Goal: Information Seeking & Learning: Check status

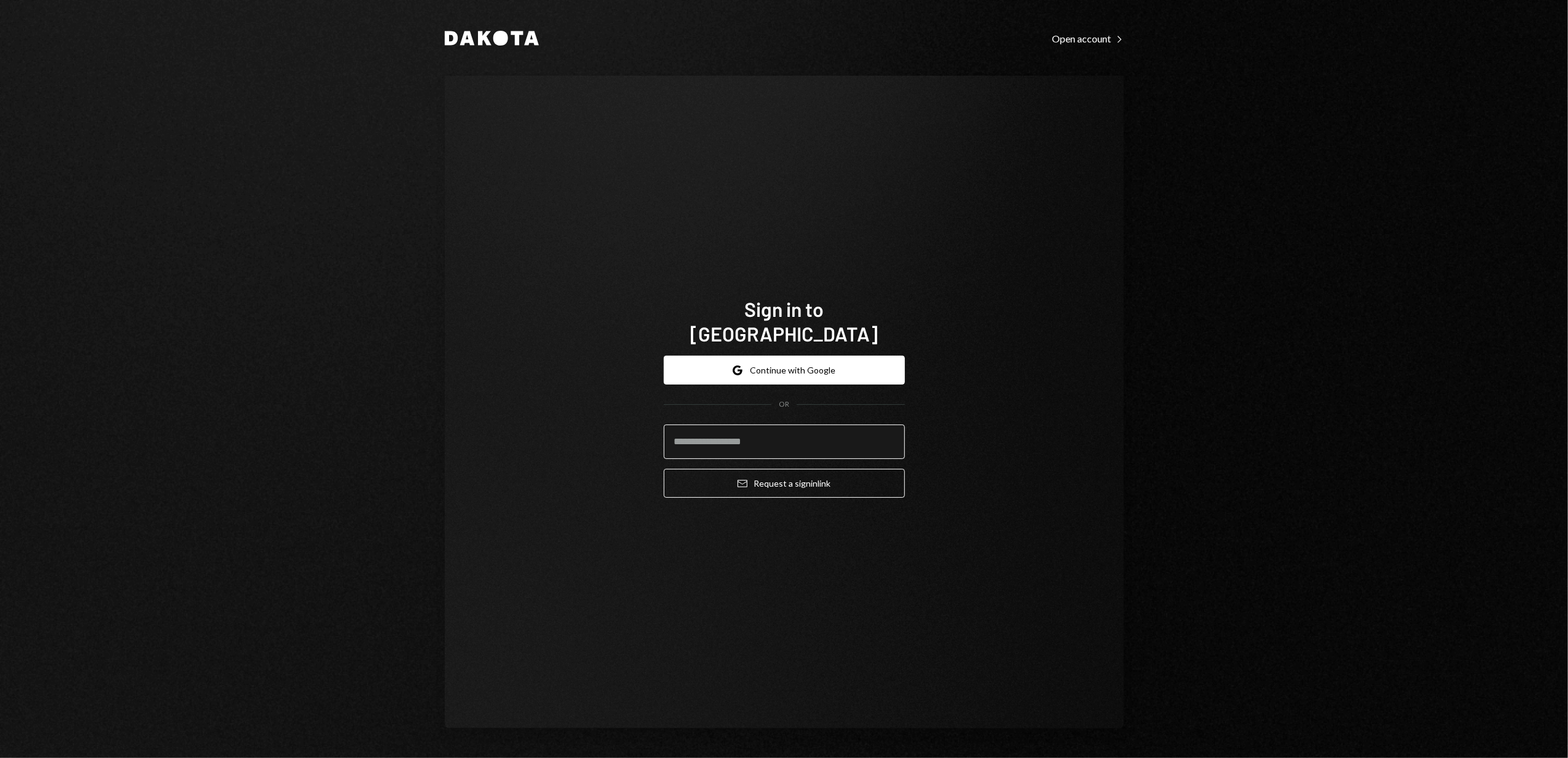
click at [723, 430] on input "email" at bounding box center [784, 441] width 241 height 34
type input "**********"
click at [752, 479] on button "Email Request a sign in link" at bounding box center [784, 483] width 241 height 29
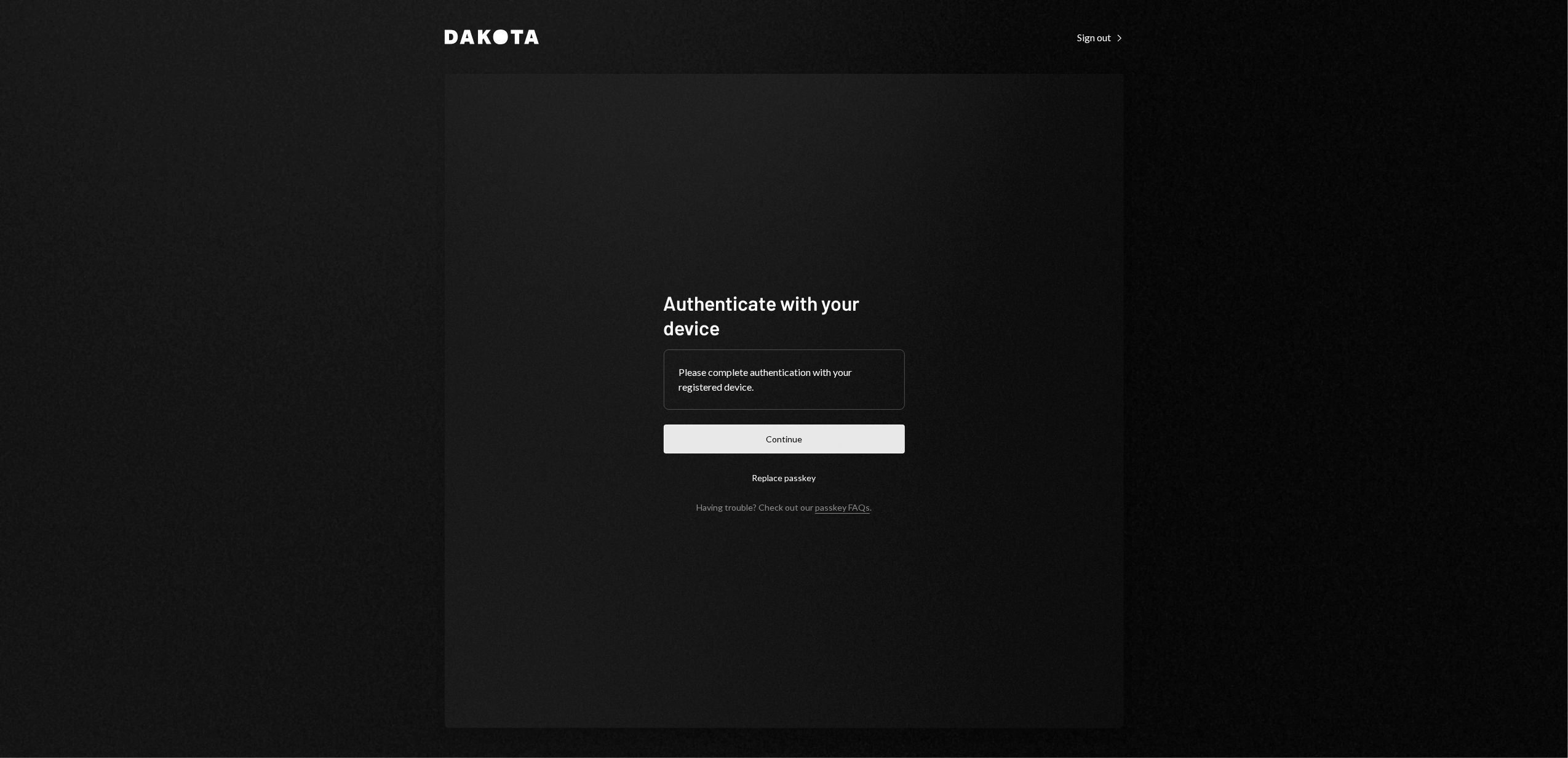
click at [798, 431] on button "Continue" at bounding box center [784, 438] width 241 height 29
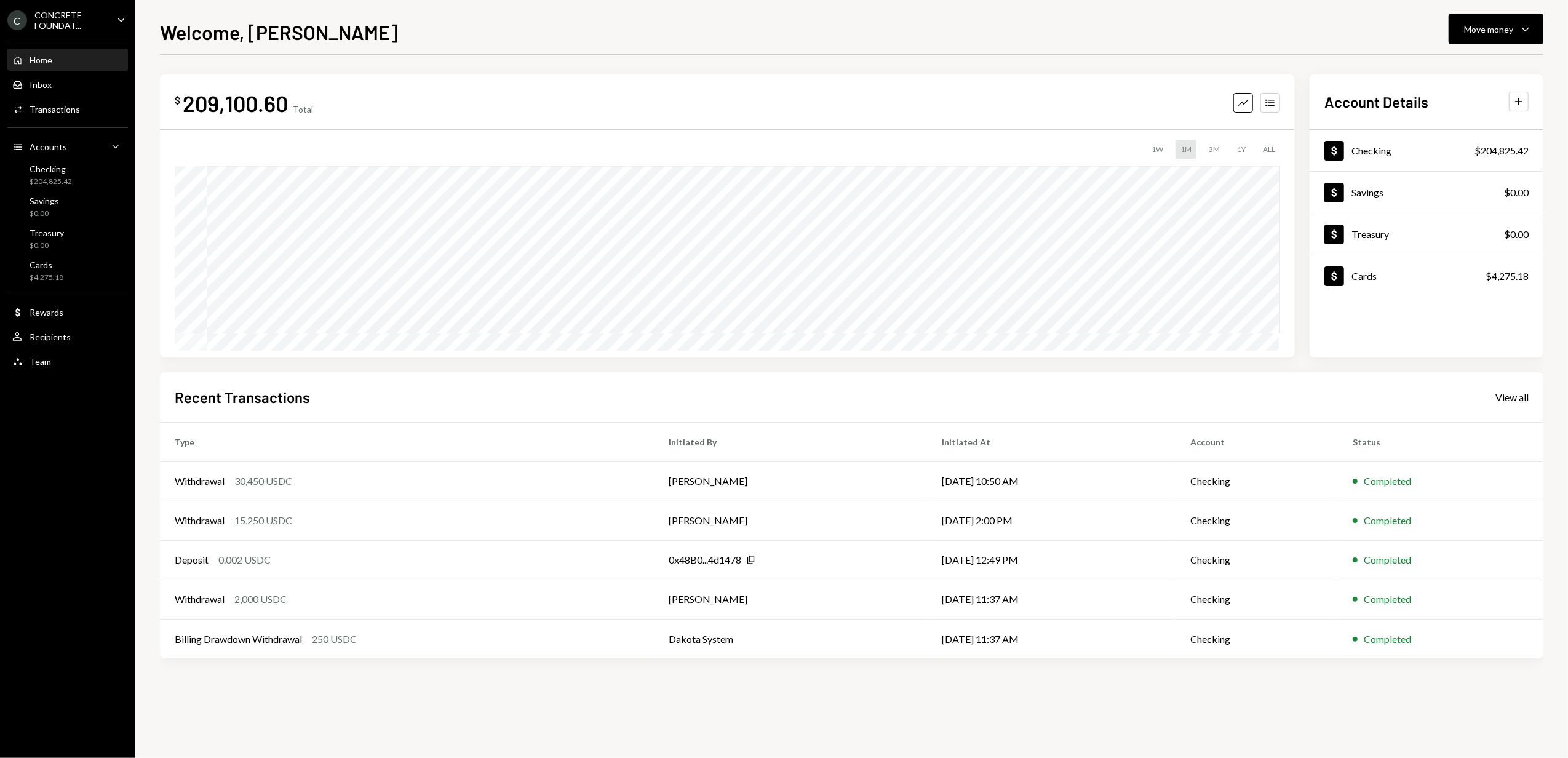
click at [103, 18] on div "CONCRETE FOUNDAT..." at bounding box center [70, 20] width 73 height 21
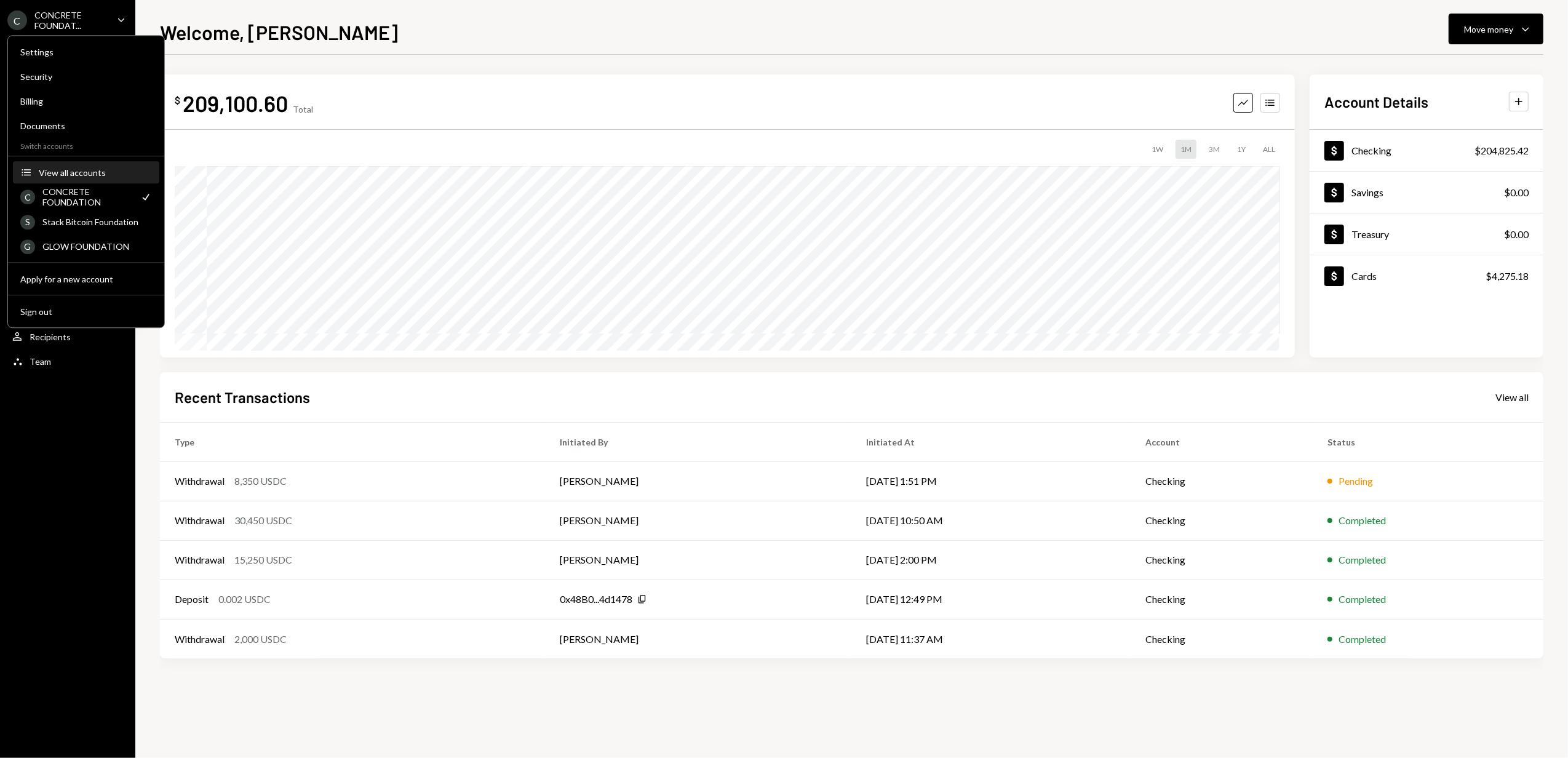
click at [70, 167] on div "View all accounts" at bounding box center [95, 173] width 113 height 11
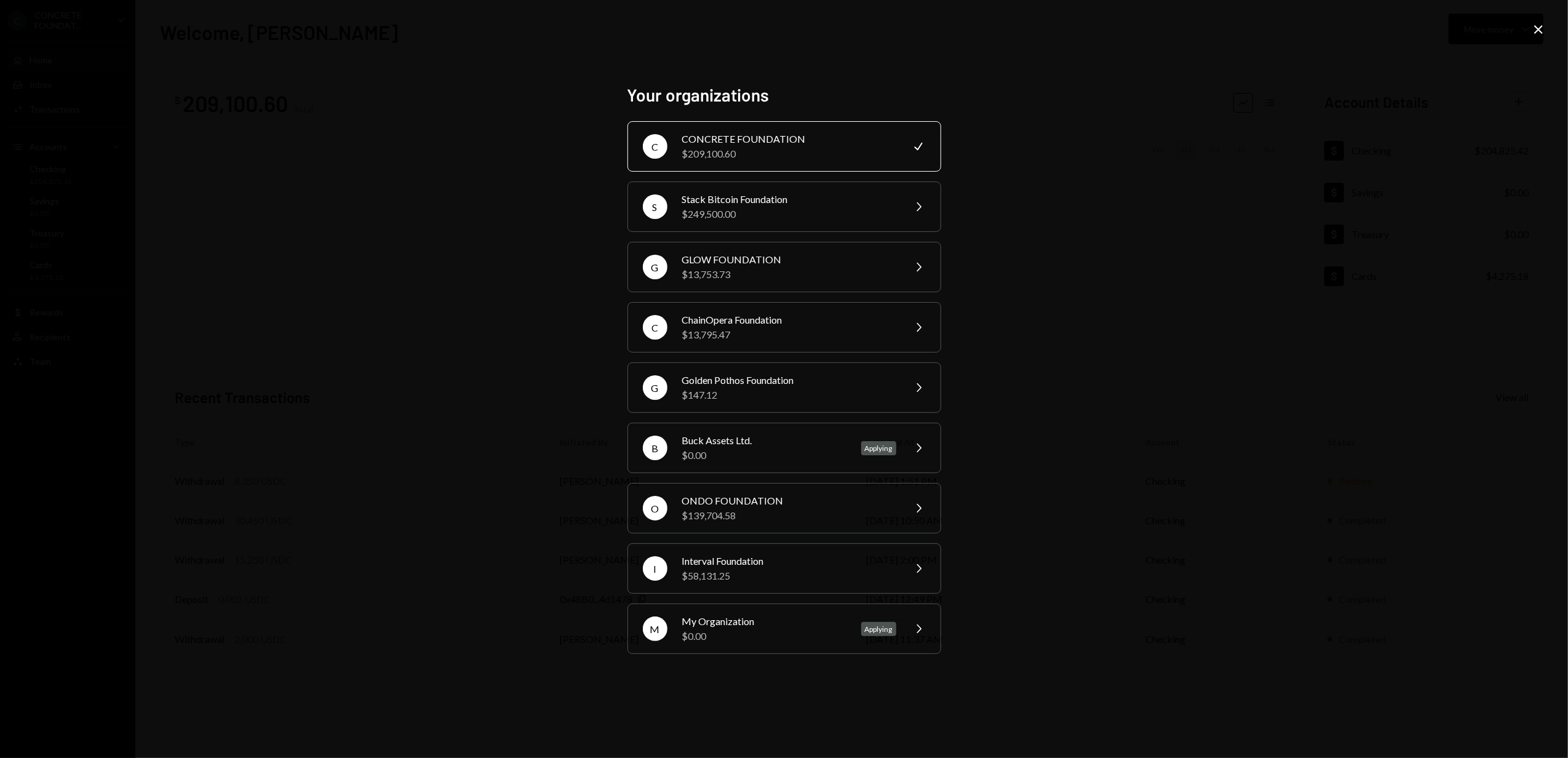
click at [783, 151] on div "$209,100.60" at bounding box center [789, 153] width 214 height 15
click at [820, 150] on div "$209,100.60" at bounding box center [789, 153] width 214 height 15
click at [1538, 23] on icon "Close" at bounding box center [1538, 29] width 15 height 15
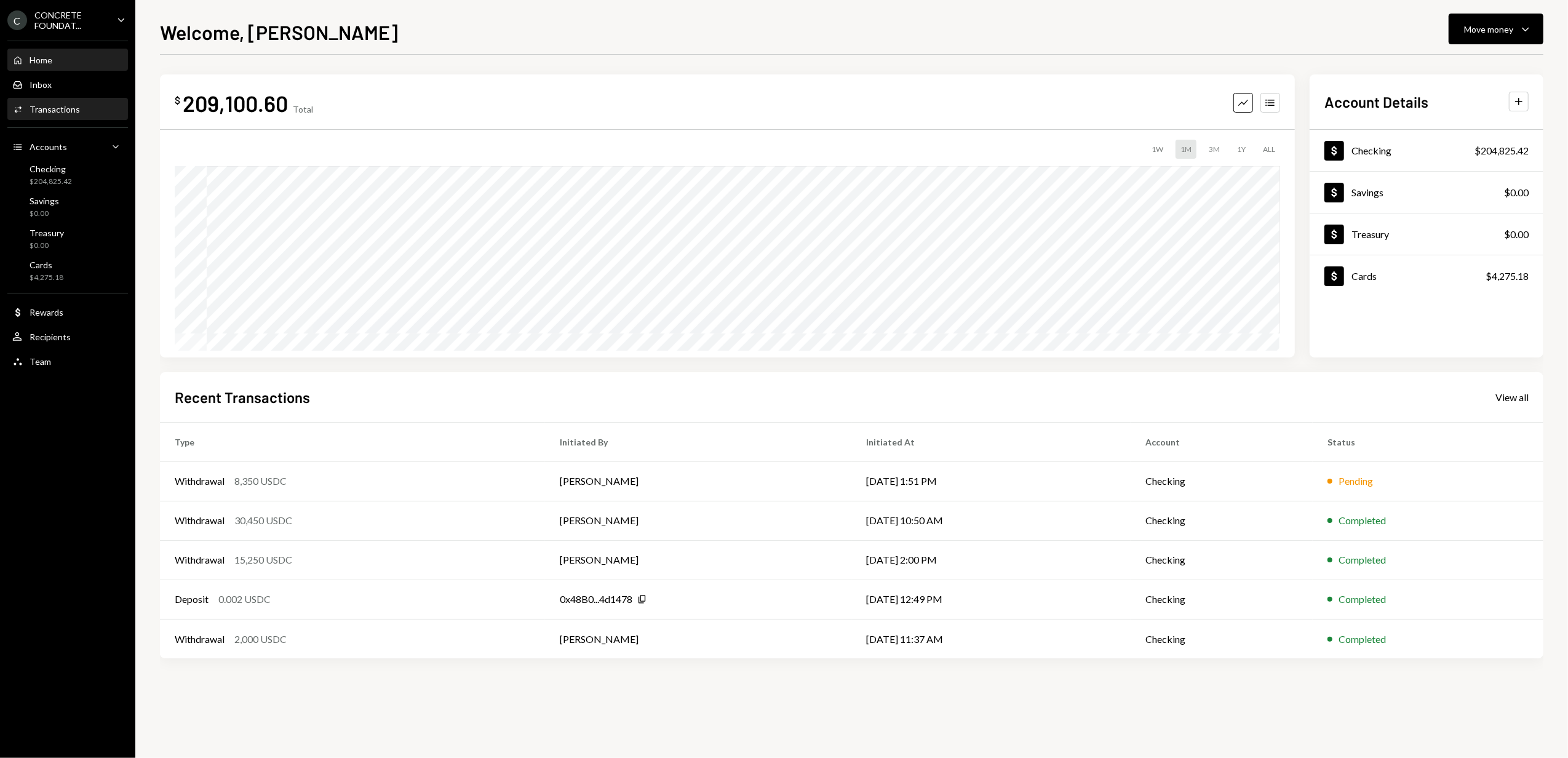
click at [47, 106] on div "Transactions" at bounding box center [55, 110] width 51 height 11
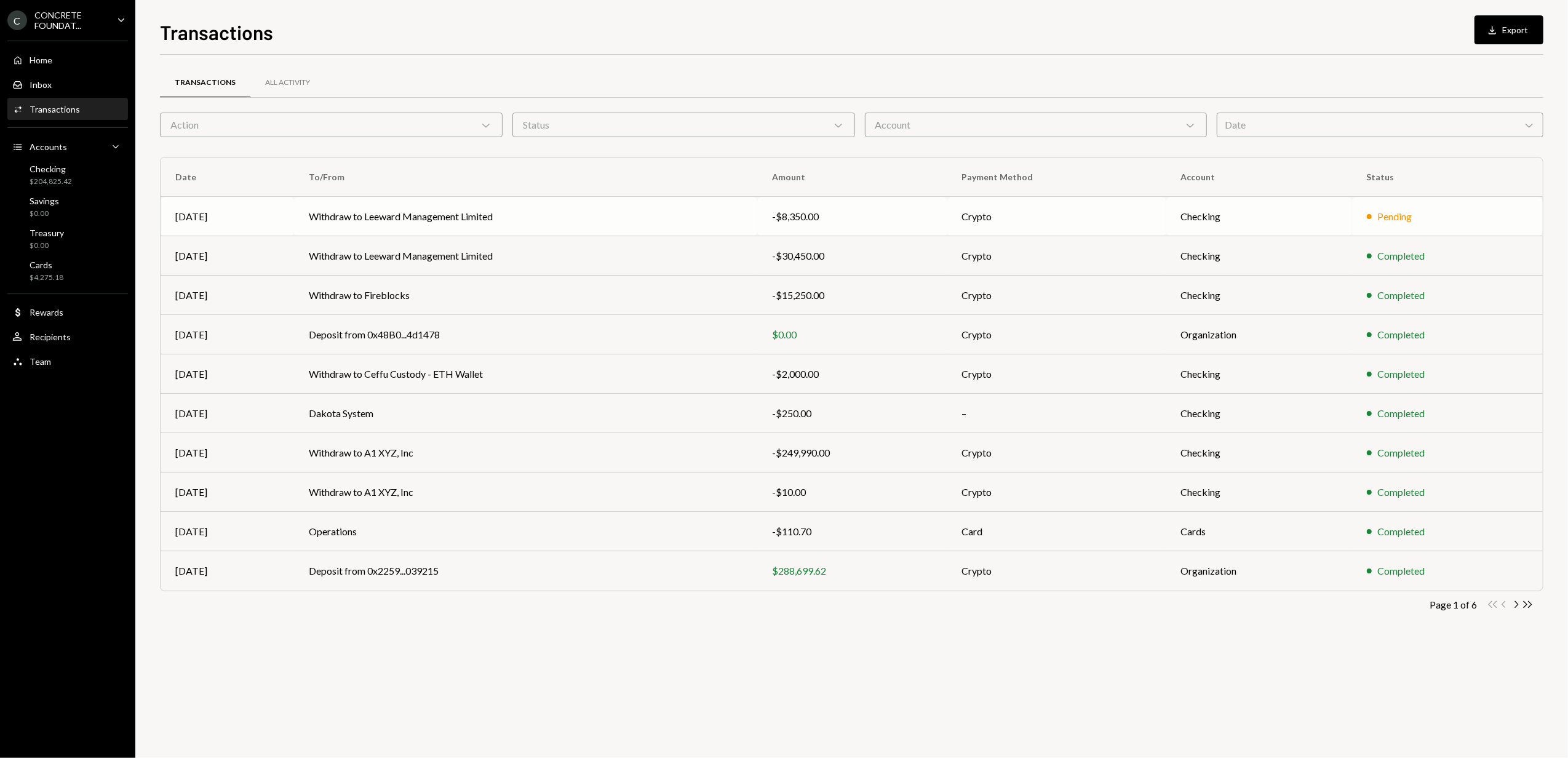
click at [589, 217] on td "Withdraw to Leeward Management Limited" at bounding box center [525, 216] width 464 height 39
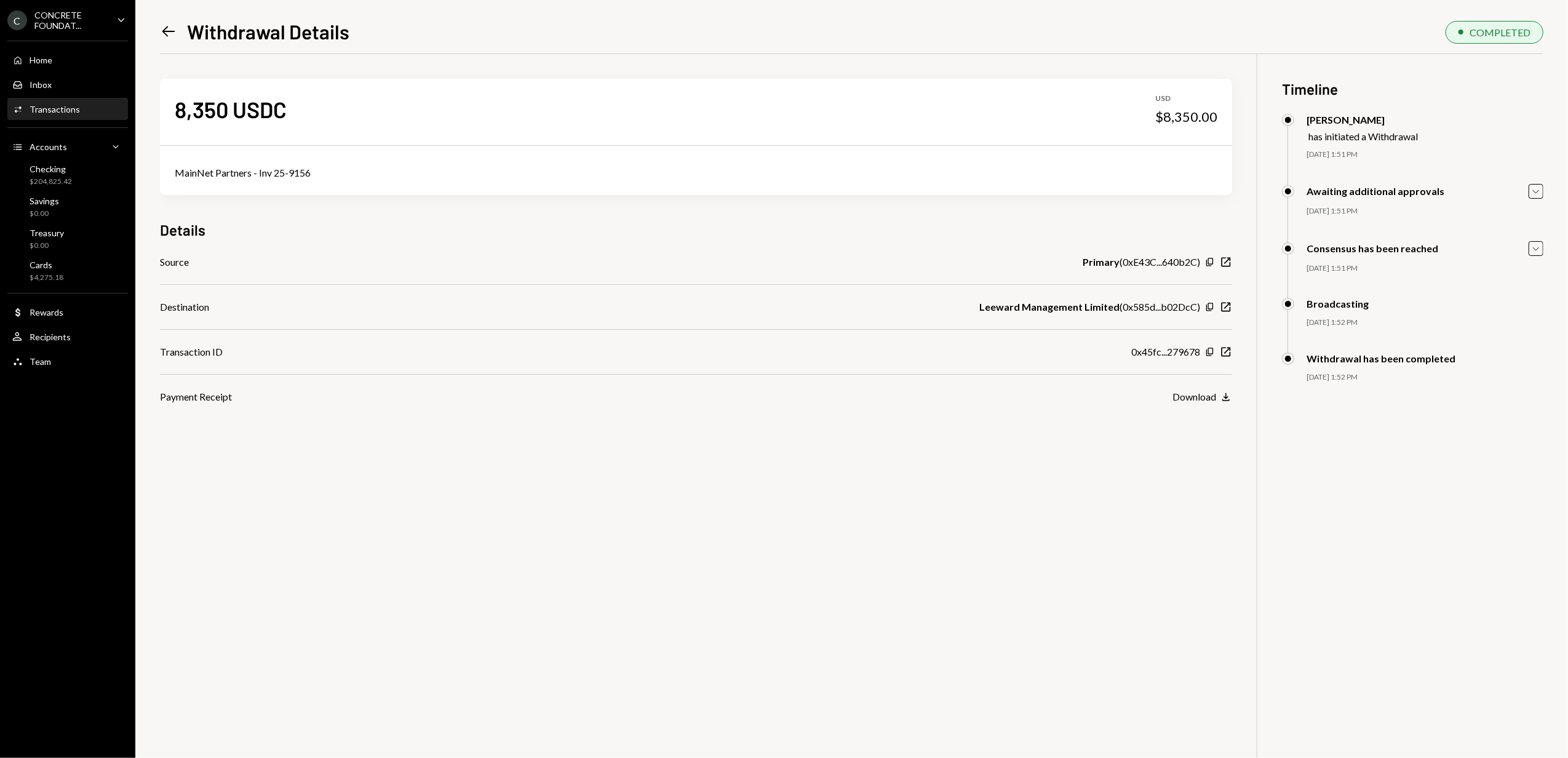
click at [167, 30] on icon "Left Arrow" at bounding box center [168, 32] width 18 height 18
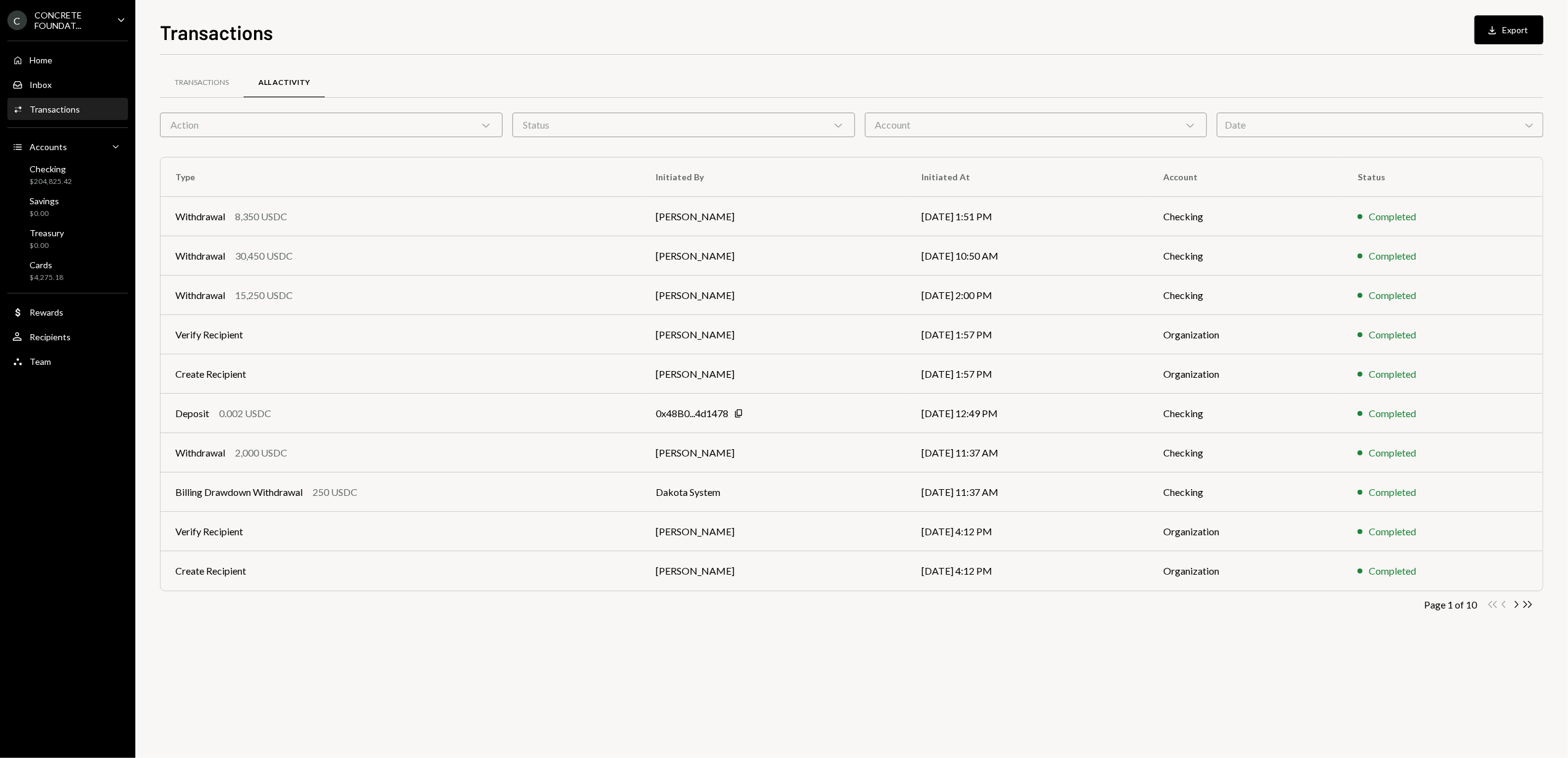
click at [85, 18] on div "CONCRETE FOUNDAT..." at bounding box center [70, 20] width 73 height 21
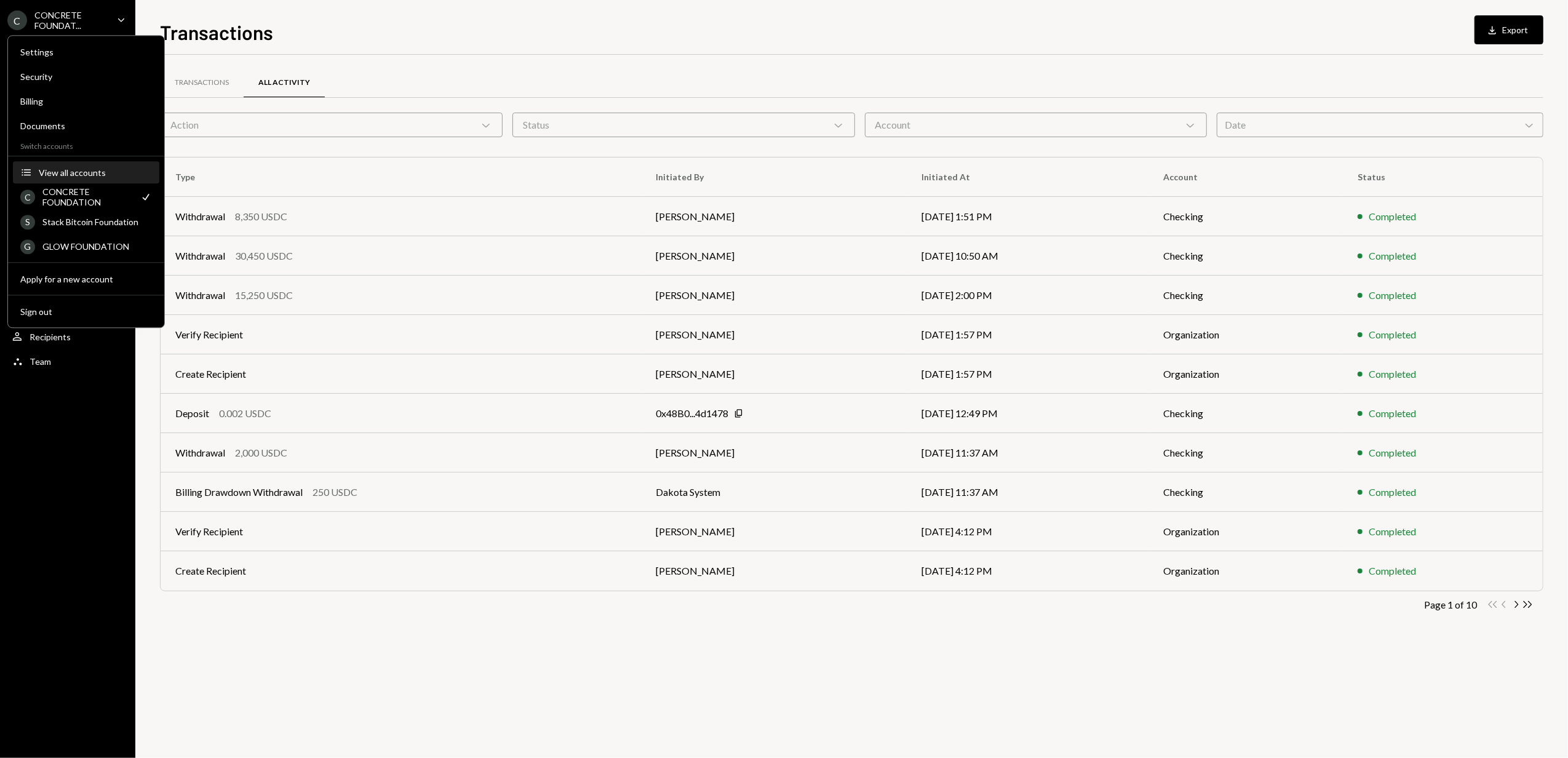
click at [70, 174] on div "View all accounts" at bounding box center [95, 173] width 113 height 11
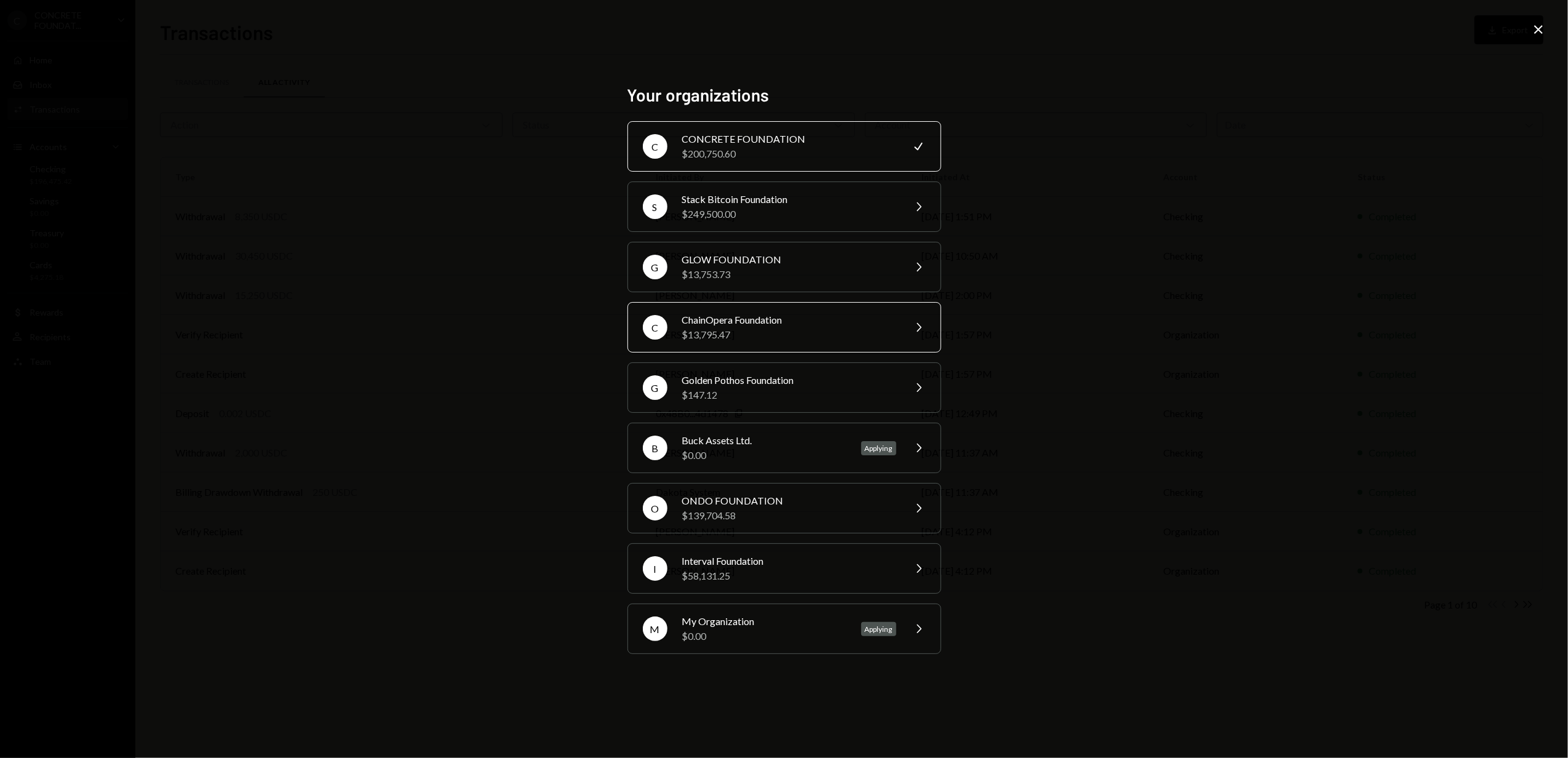
click at [761, 333] on div "$13,795.47" at bounding box center [789, 334] width 214 height 15
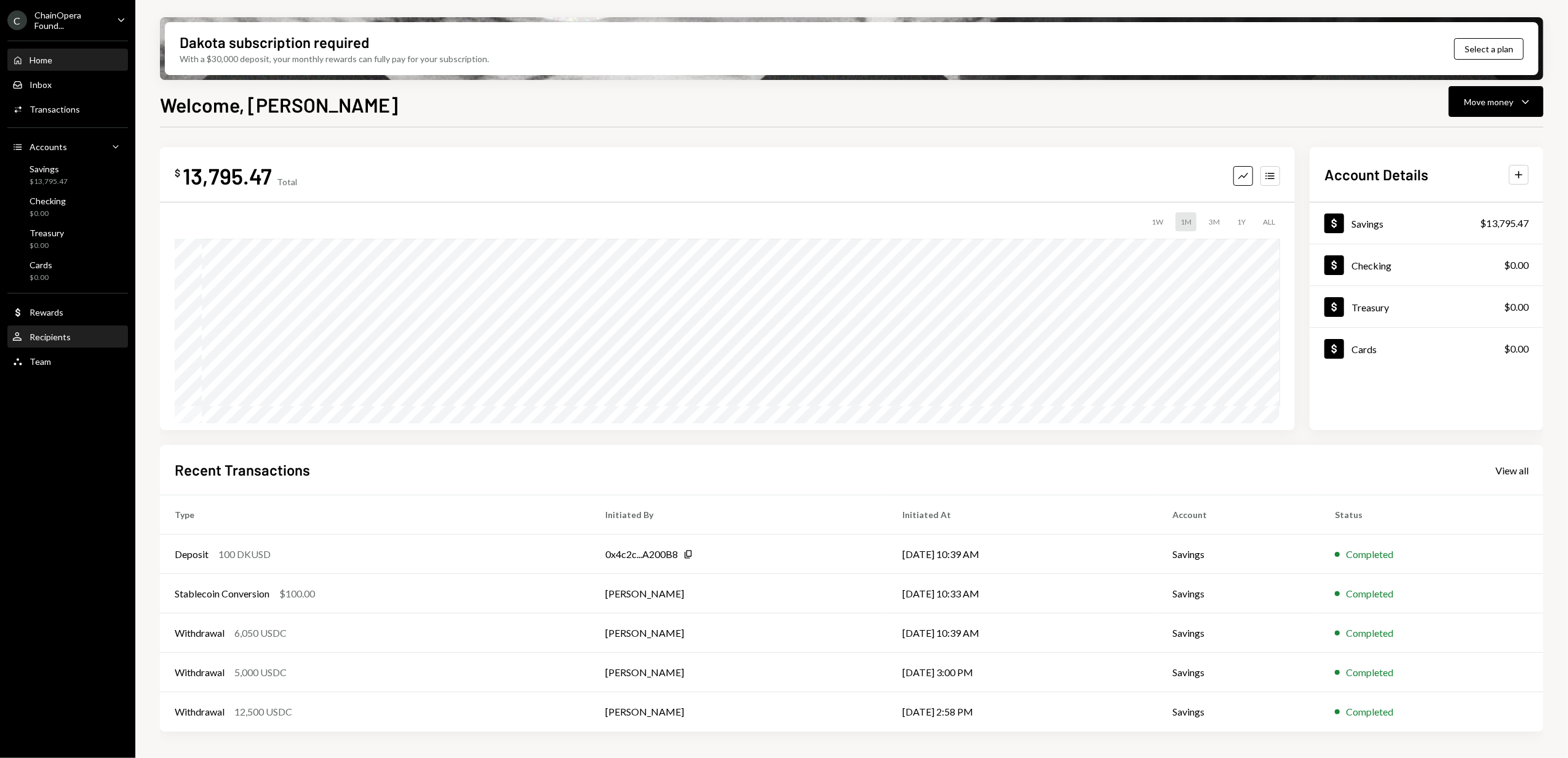
click at [61, 327] on div "User Recipients" at bounding box center [67, 337] width 110 height 21
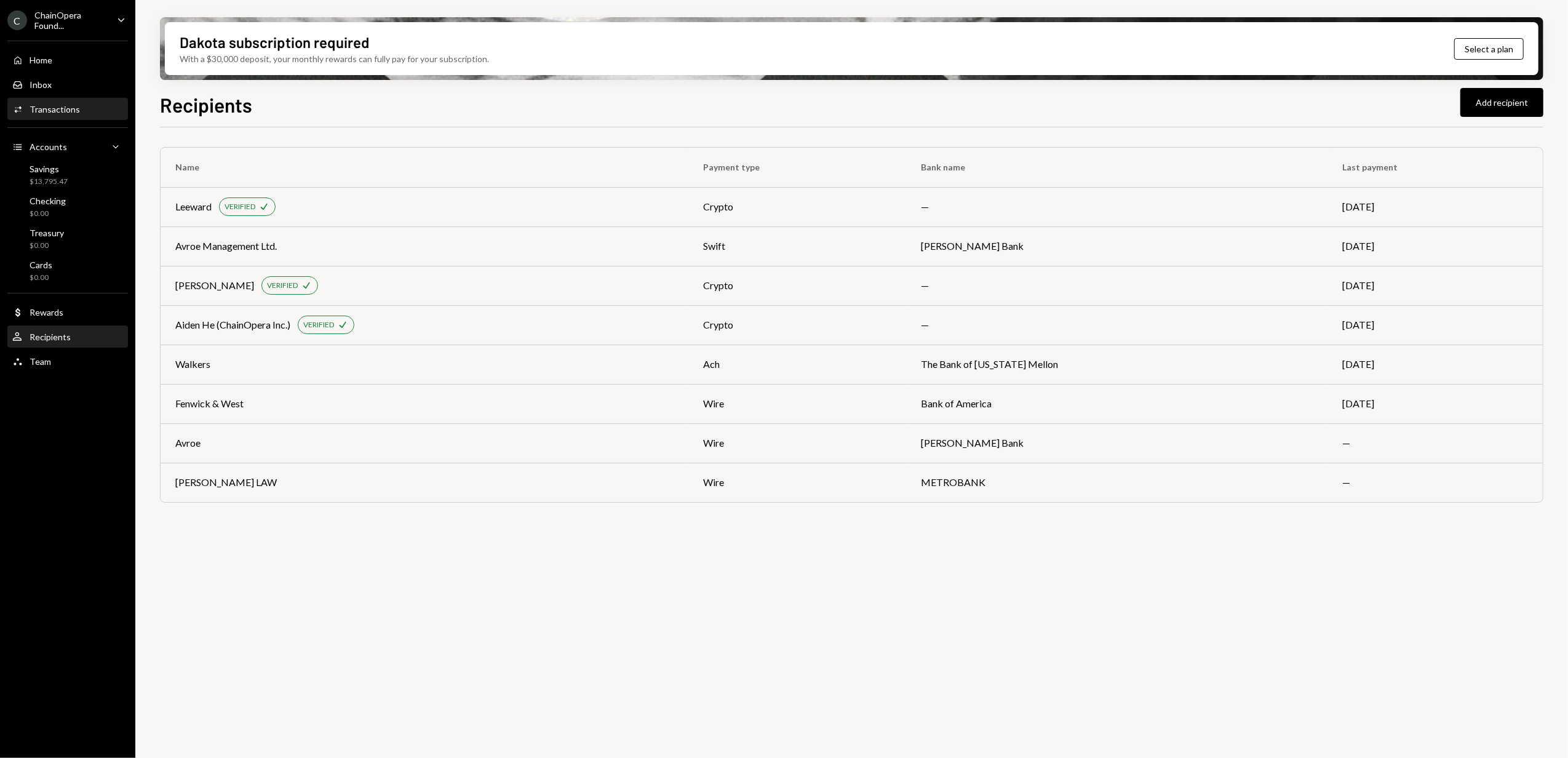
click at [67, 106] on div "Transactions" at bounding box center [55, 110] width 51 height 11
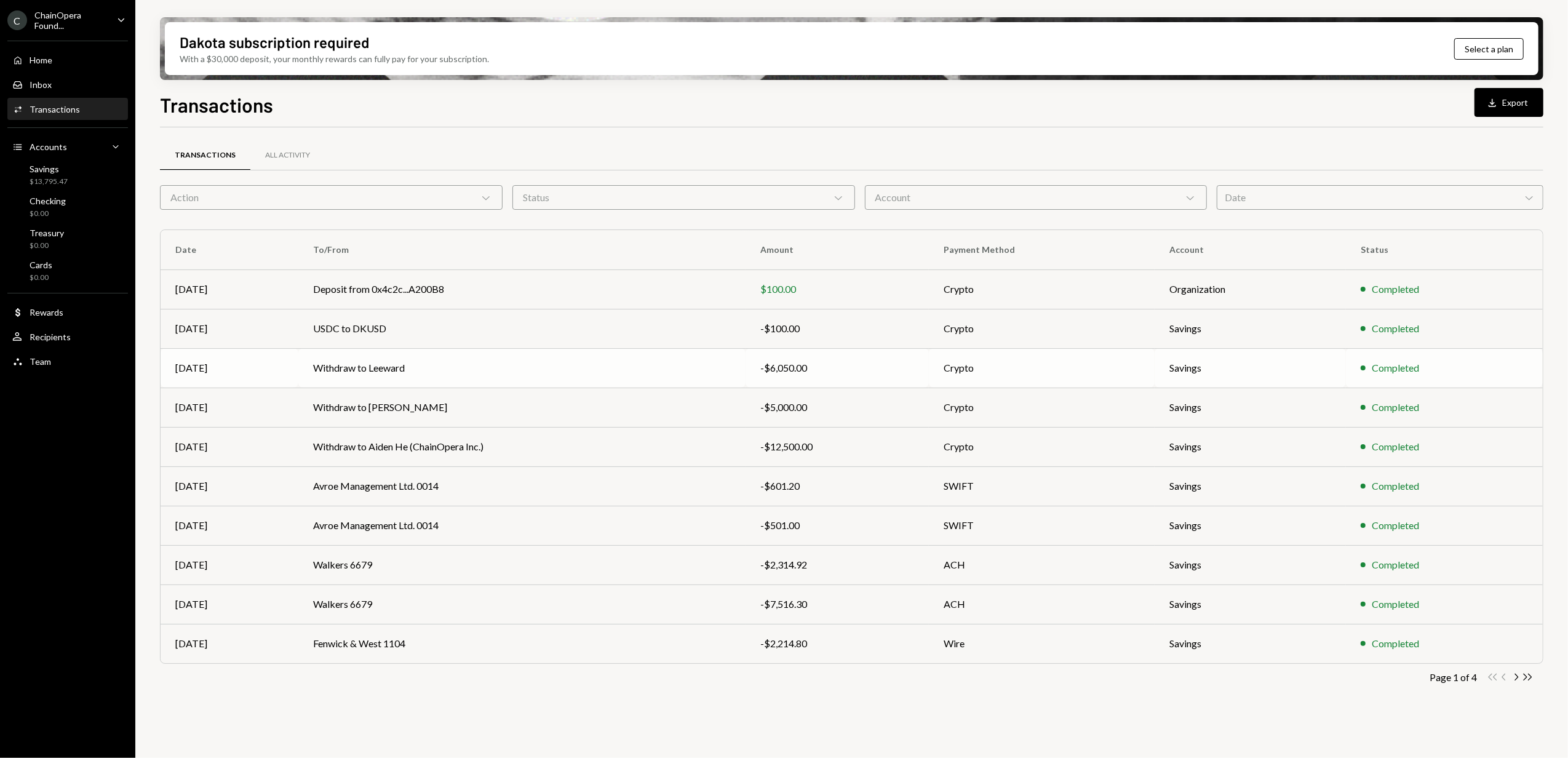
click at [524, 370] on td "Withdraw to Leeward" at bounding box center [521, 367] width 447 height 39
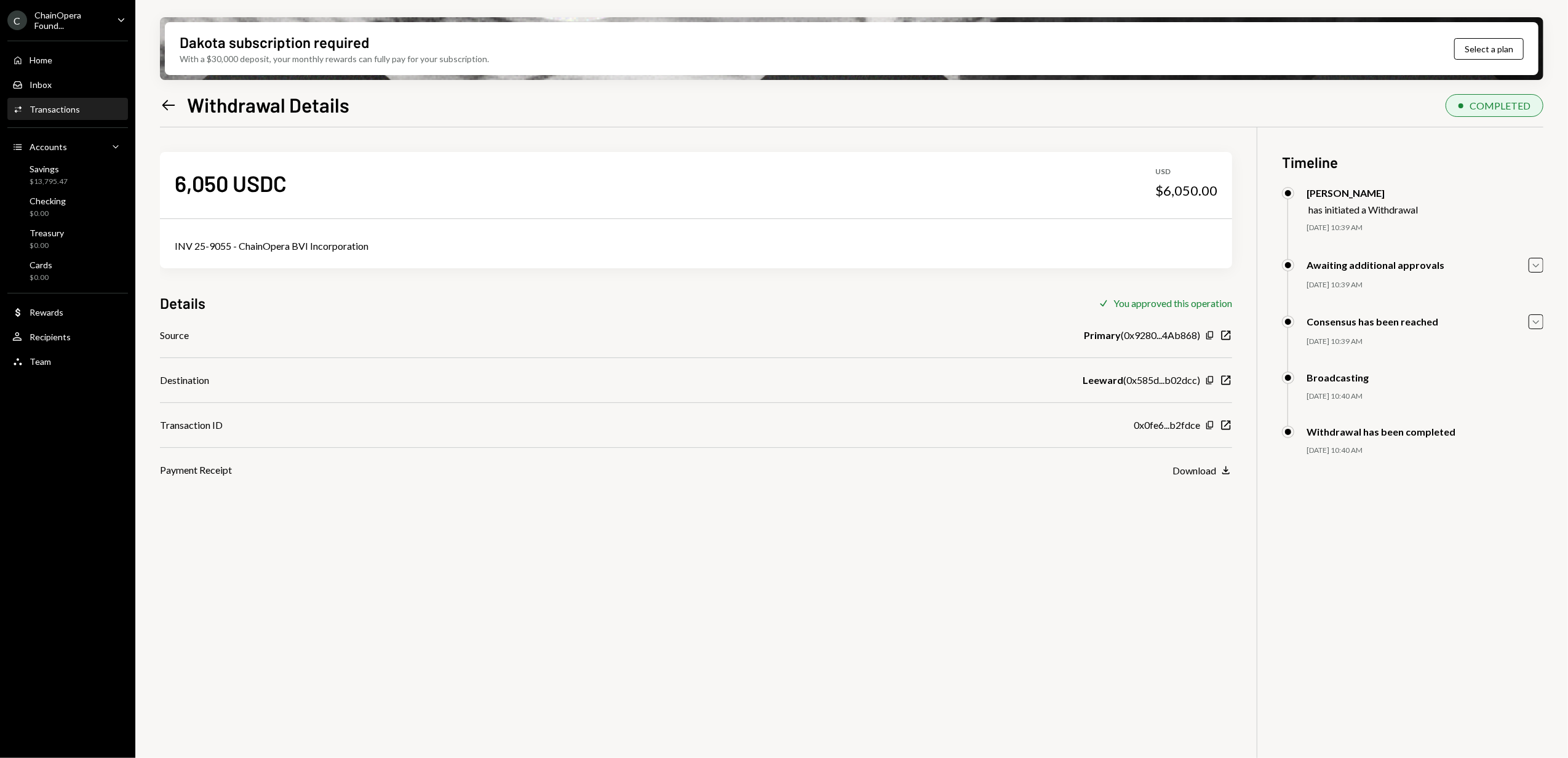
click at [167, 104] on icon "Left Arrow" at bounding box center [168, 105] width 18 height 18
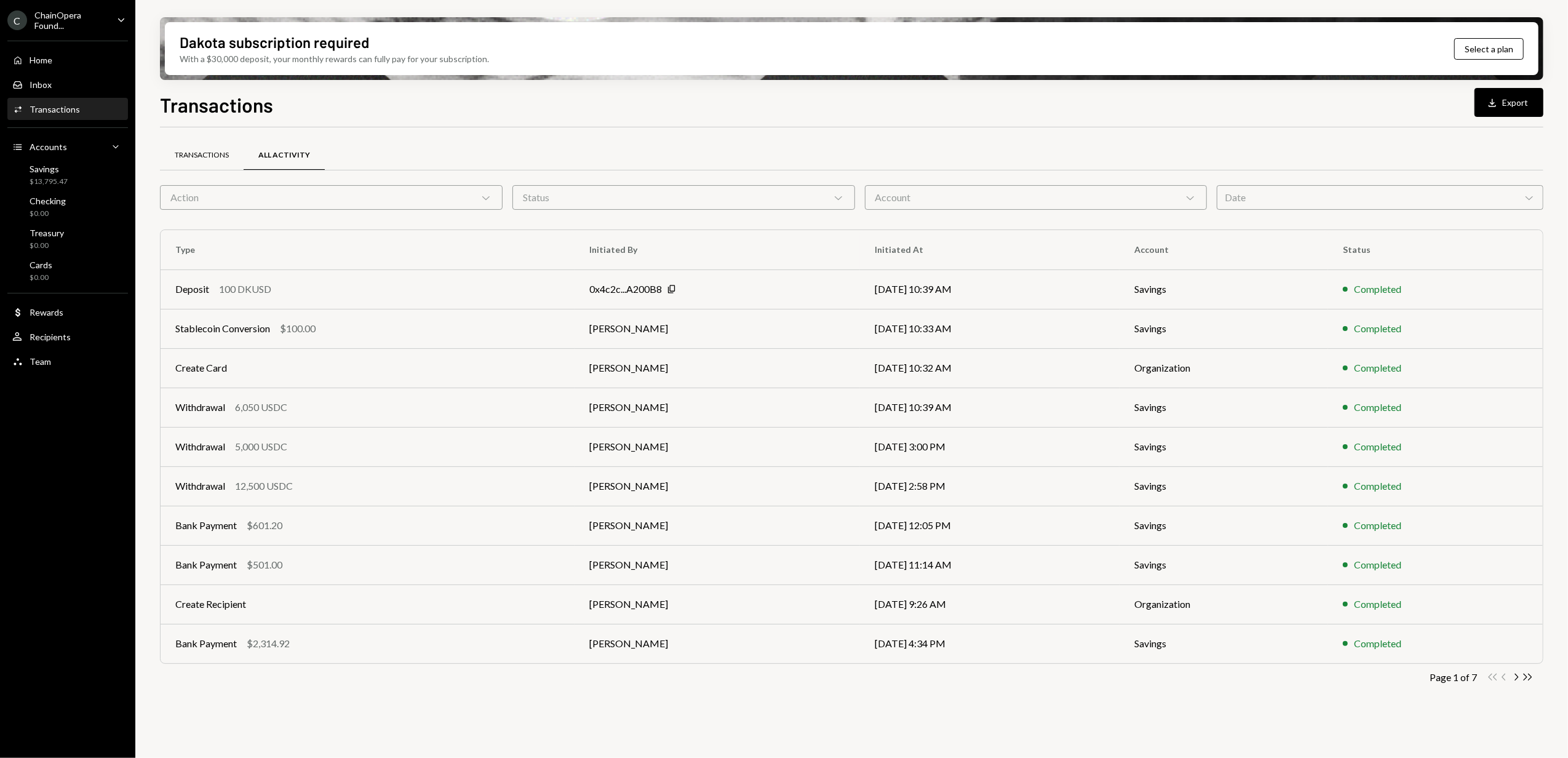
click at [211, 153] on div "Transactions" at bounding box center [202, 155] width 54 height 11
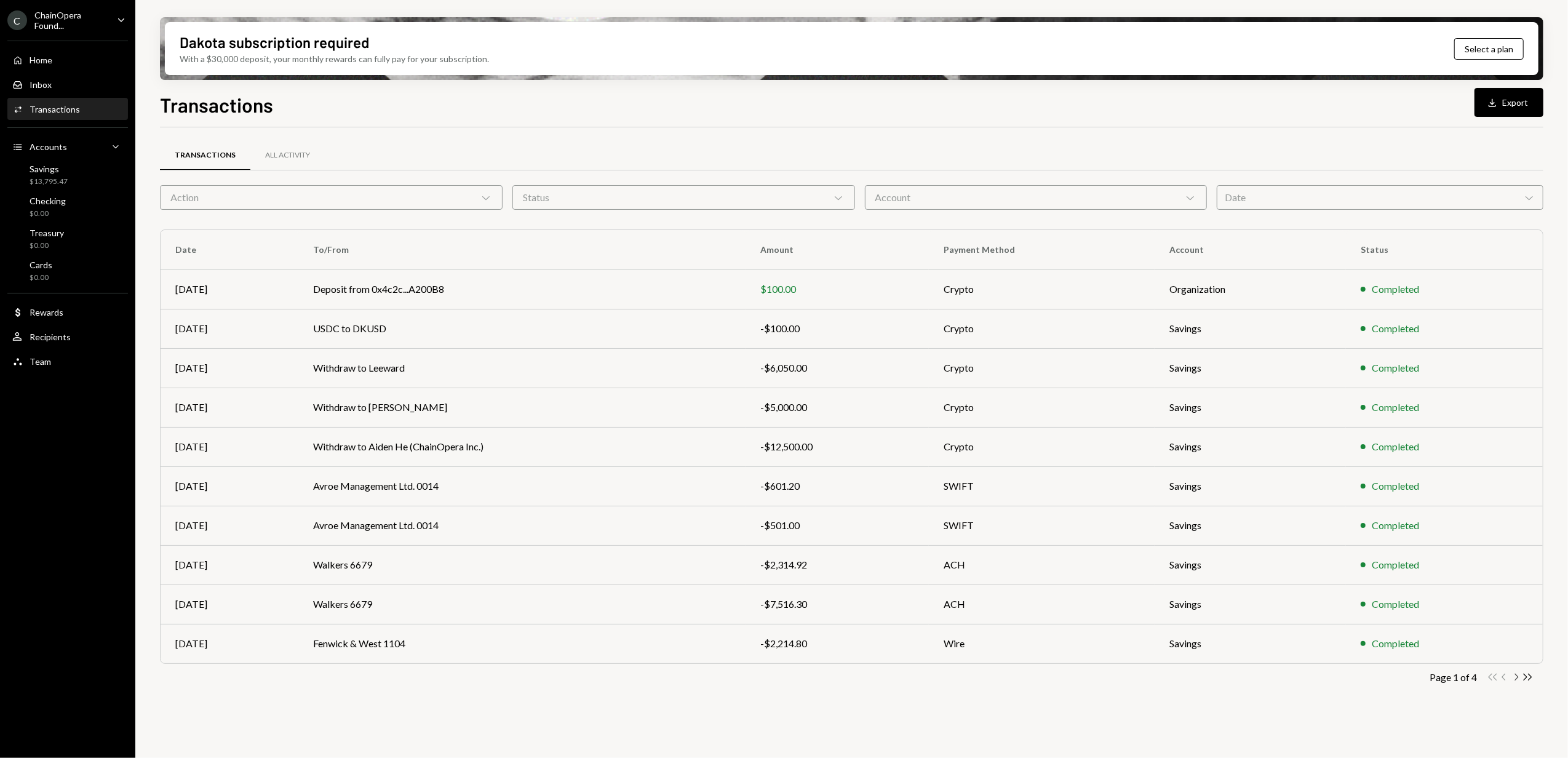
click at [1516, 679] on icon "Chevron Right" at bounding box center [1515, 677] width 11 height 11
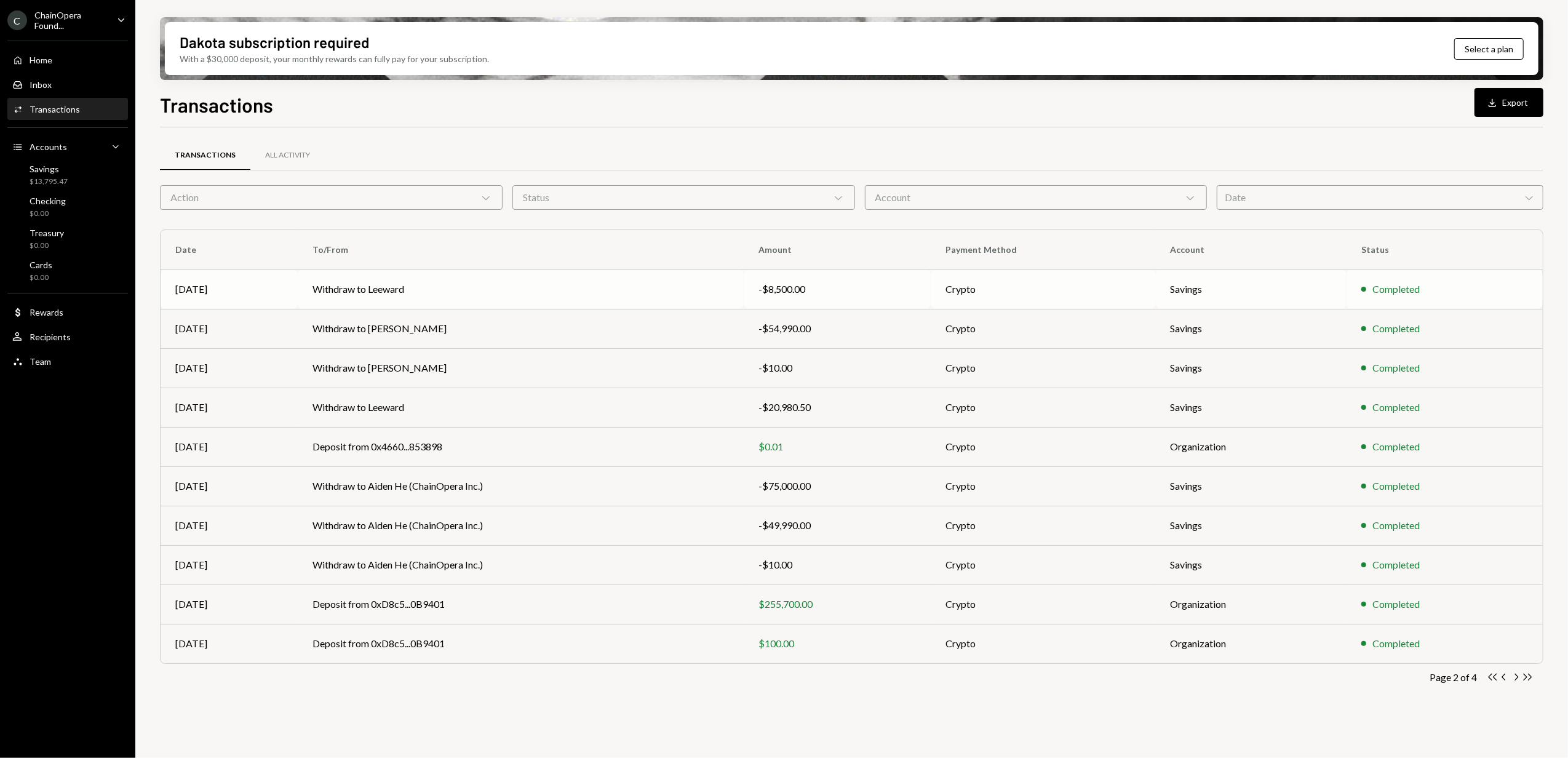
click at [497, 286] on td "Withdraw to Leeward" at bounding box center [521, 288] width 446 height 39
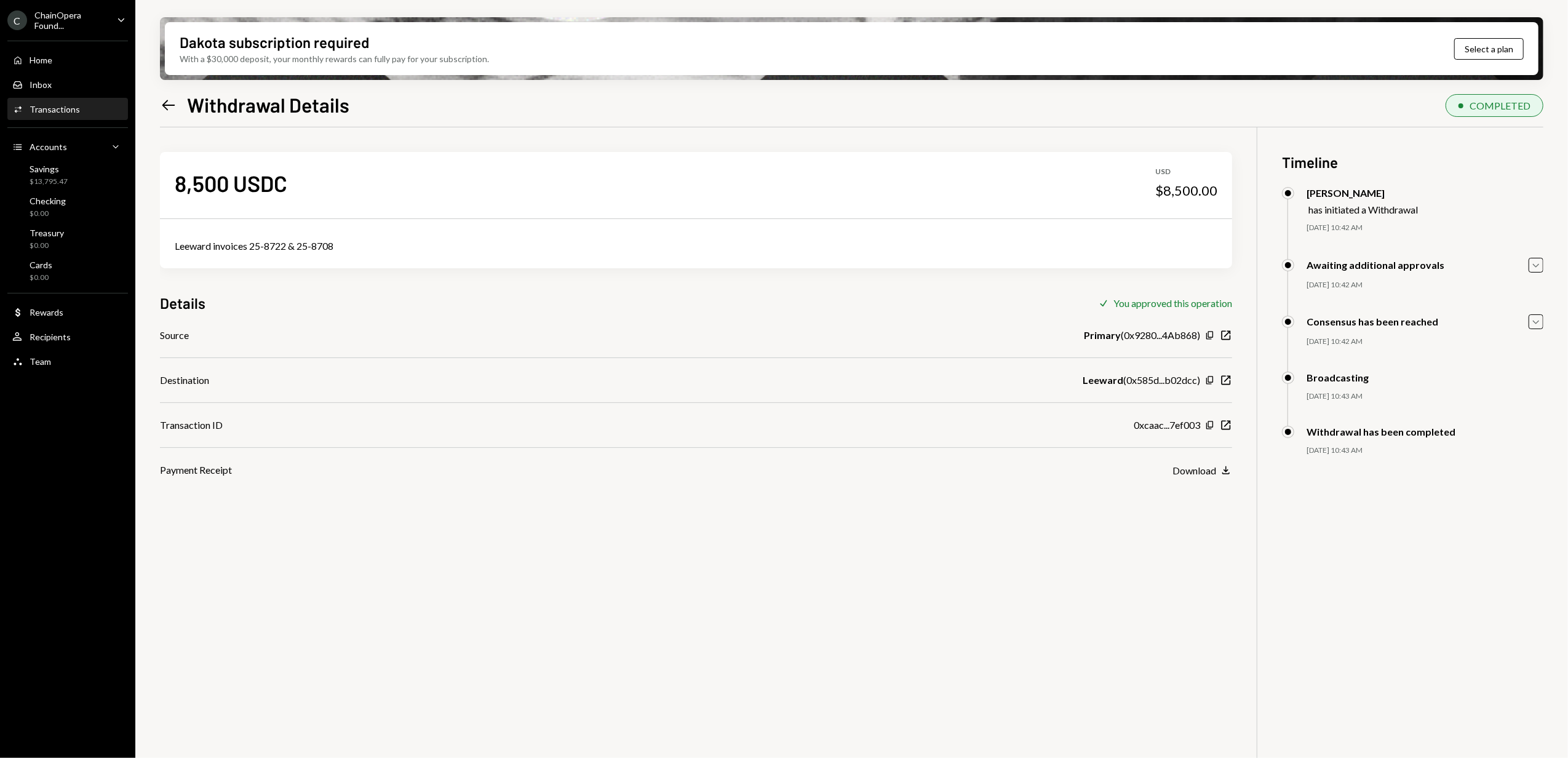
click at [167, 107] on icon "Left Arrow" at bounding box center [168, 105] width 18 height 18
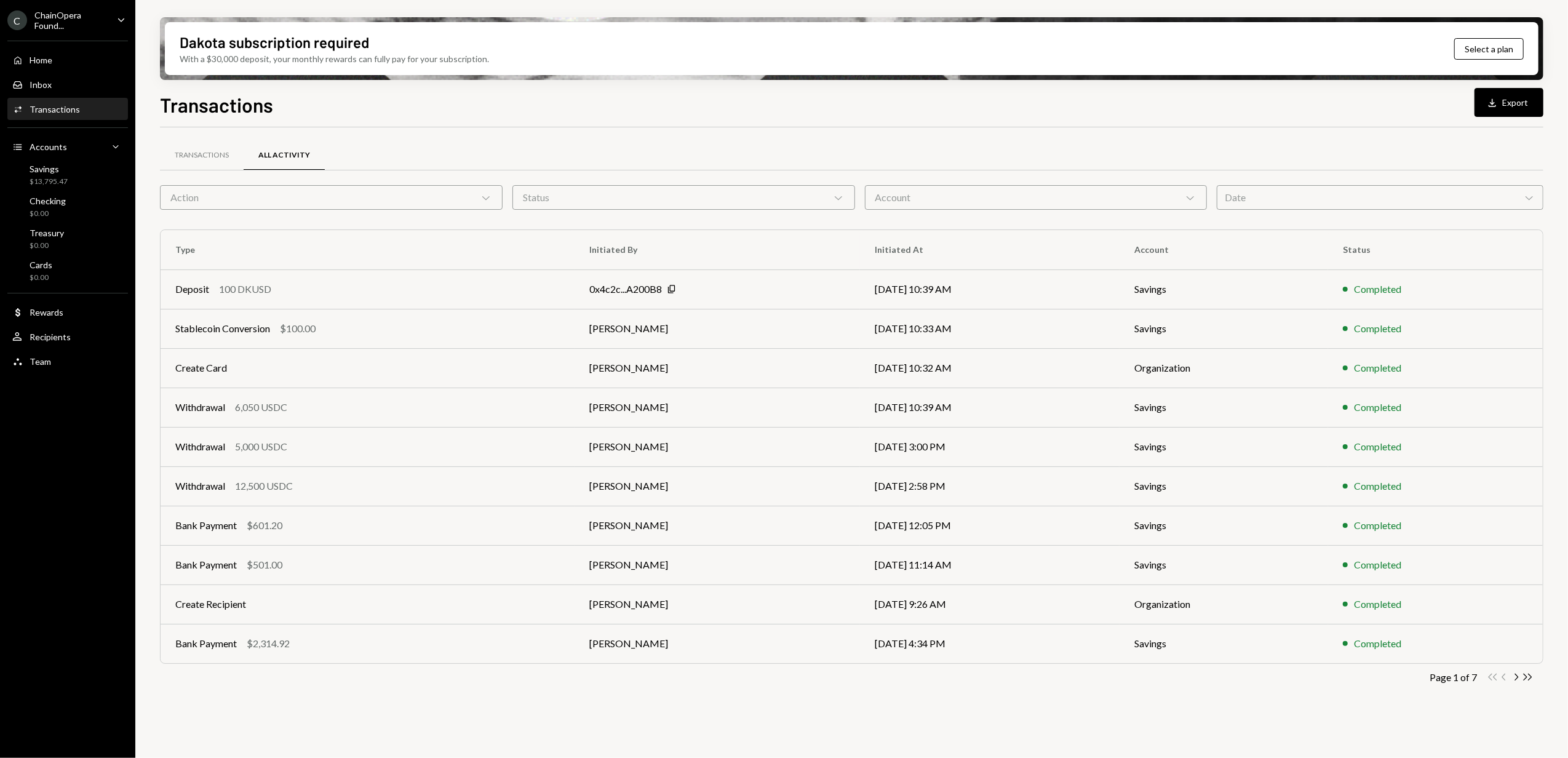
click at [74, 13] on div "ChainOpera Found..." at bounding box center [70, 20] width 73 height 21
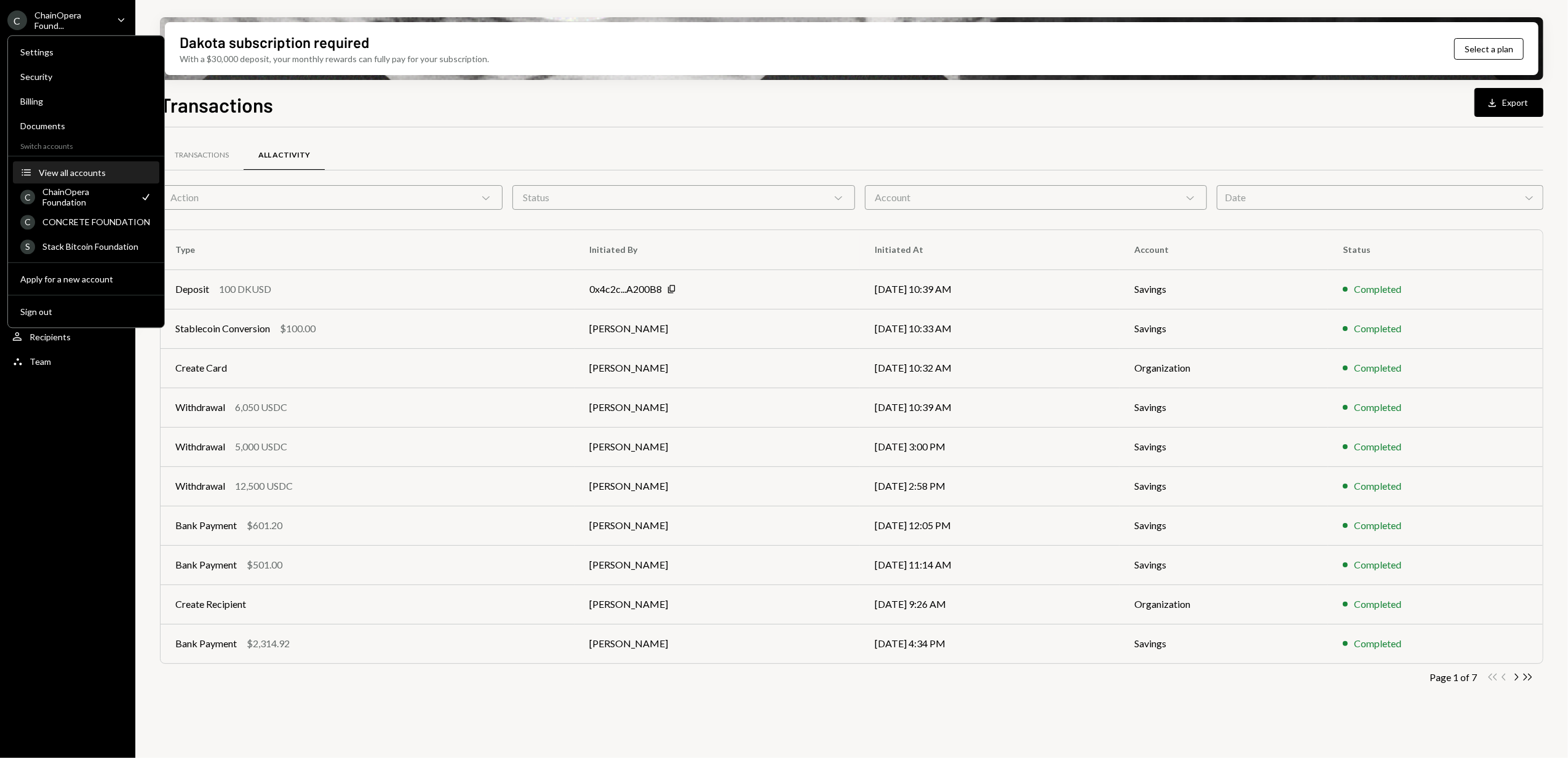
click at [69, 170] on div "View all accounts" at bounding box center [95, 173] width 113 height 11
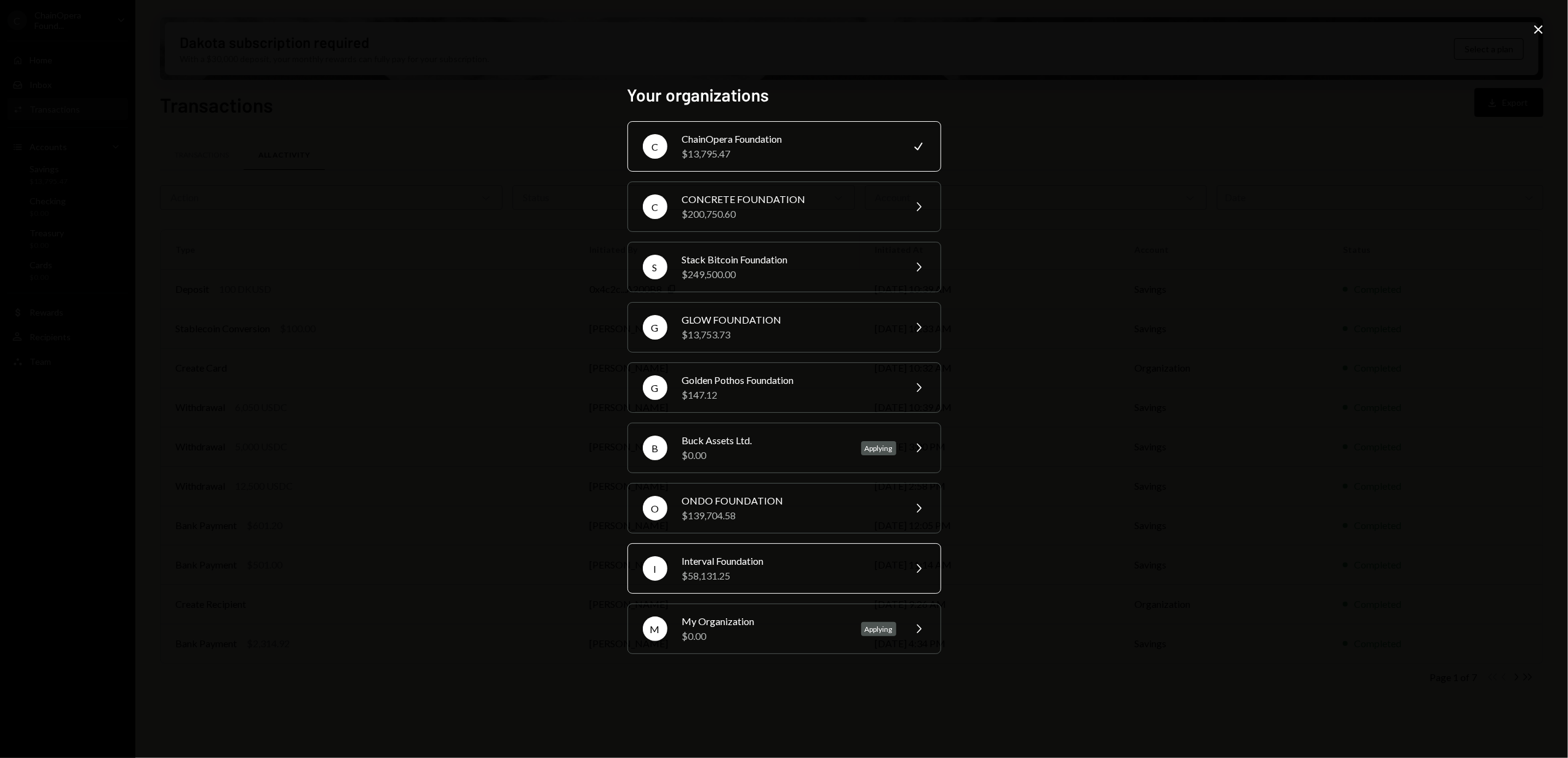
click at [784, 572] on div "$58,131.25" at bounding box center [789, 576] width 214 height 15
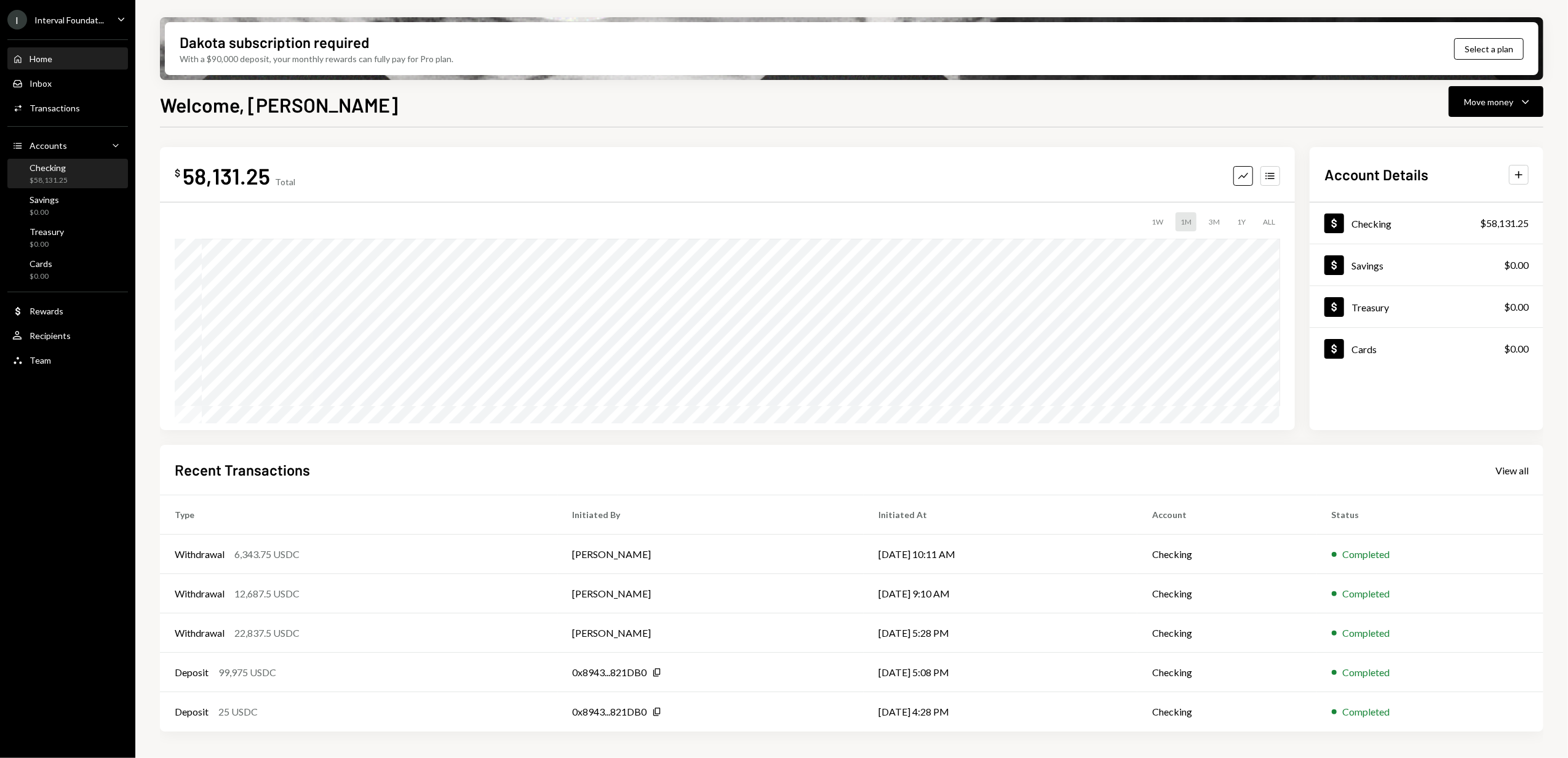
click at [55, 170] on div "Checking" at bounding box center [49, 167] width 39 height 11
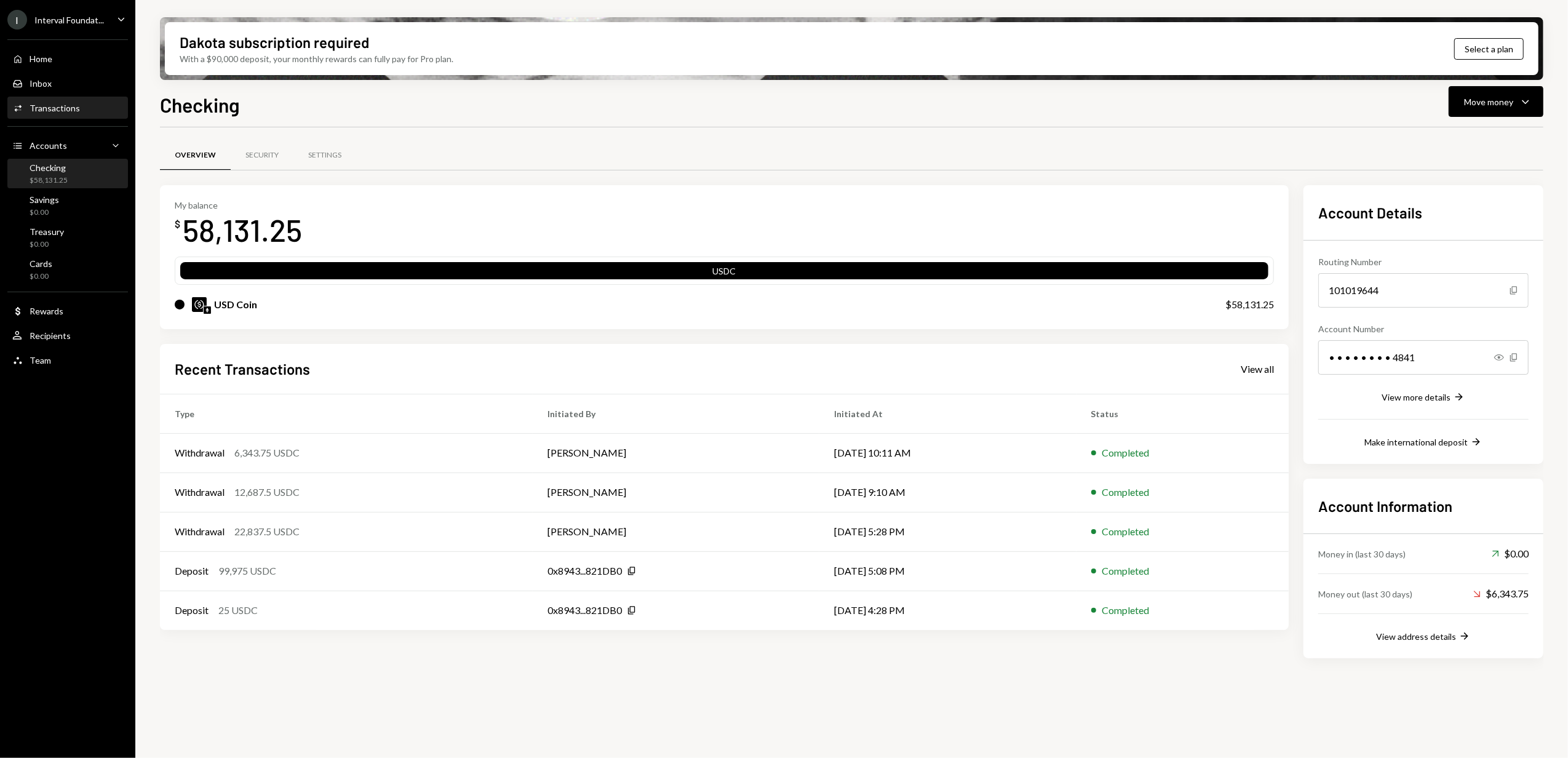
click at [47, 109] on div "Transactions" at bounding box center [55, 108] width 51 height 11
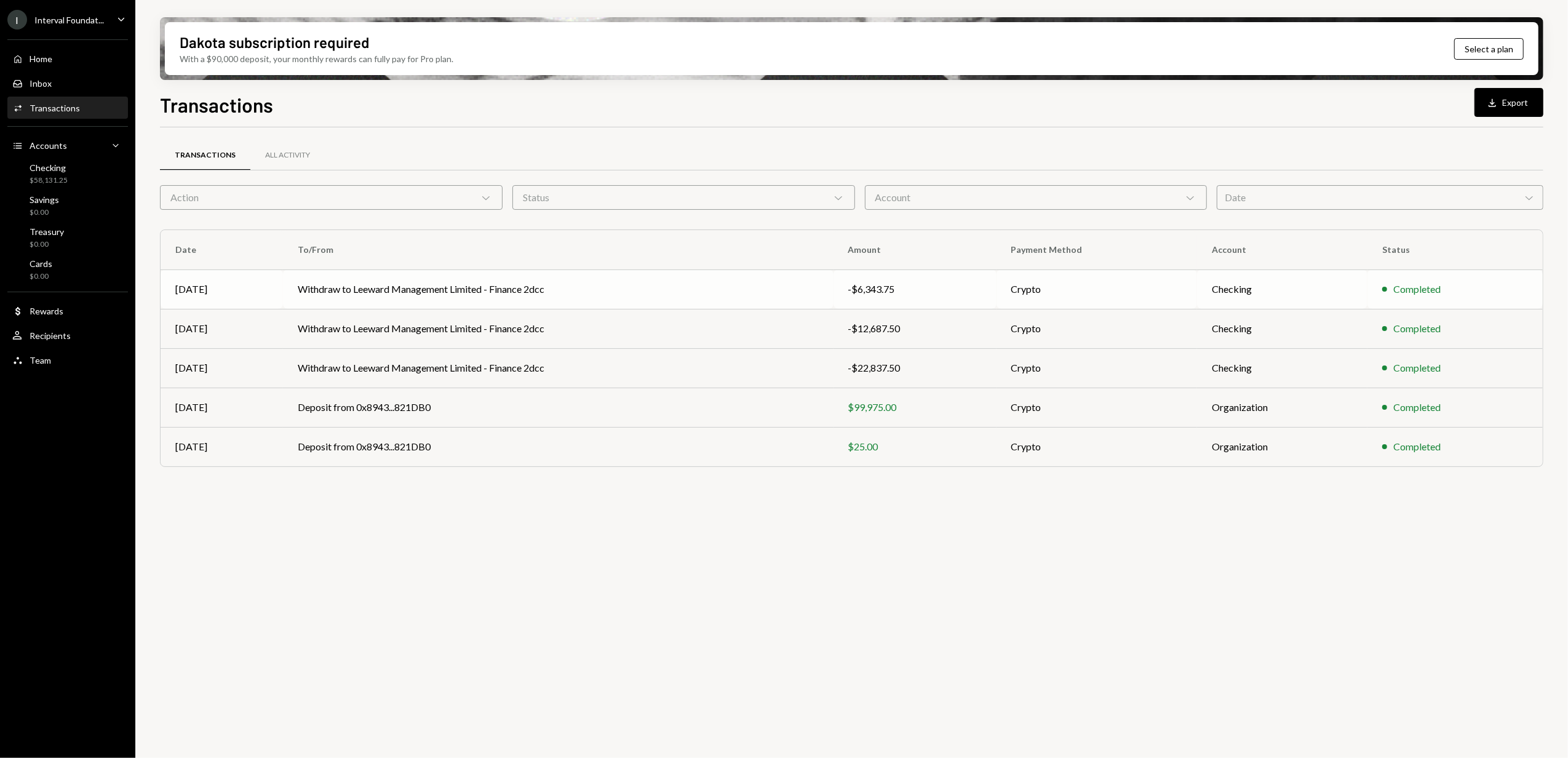
click at [649, 276] on td "Withdraw to Leeward Management Limited - Finance 2dcc" at bounding box center [557, 288] width 550 height 39
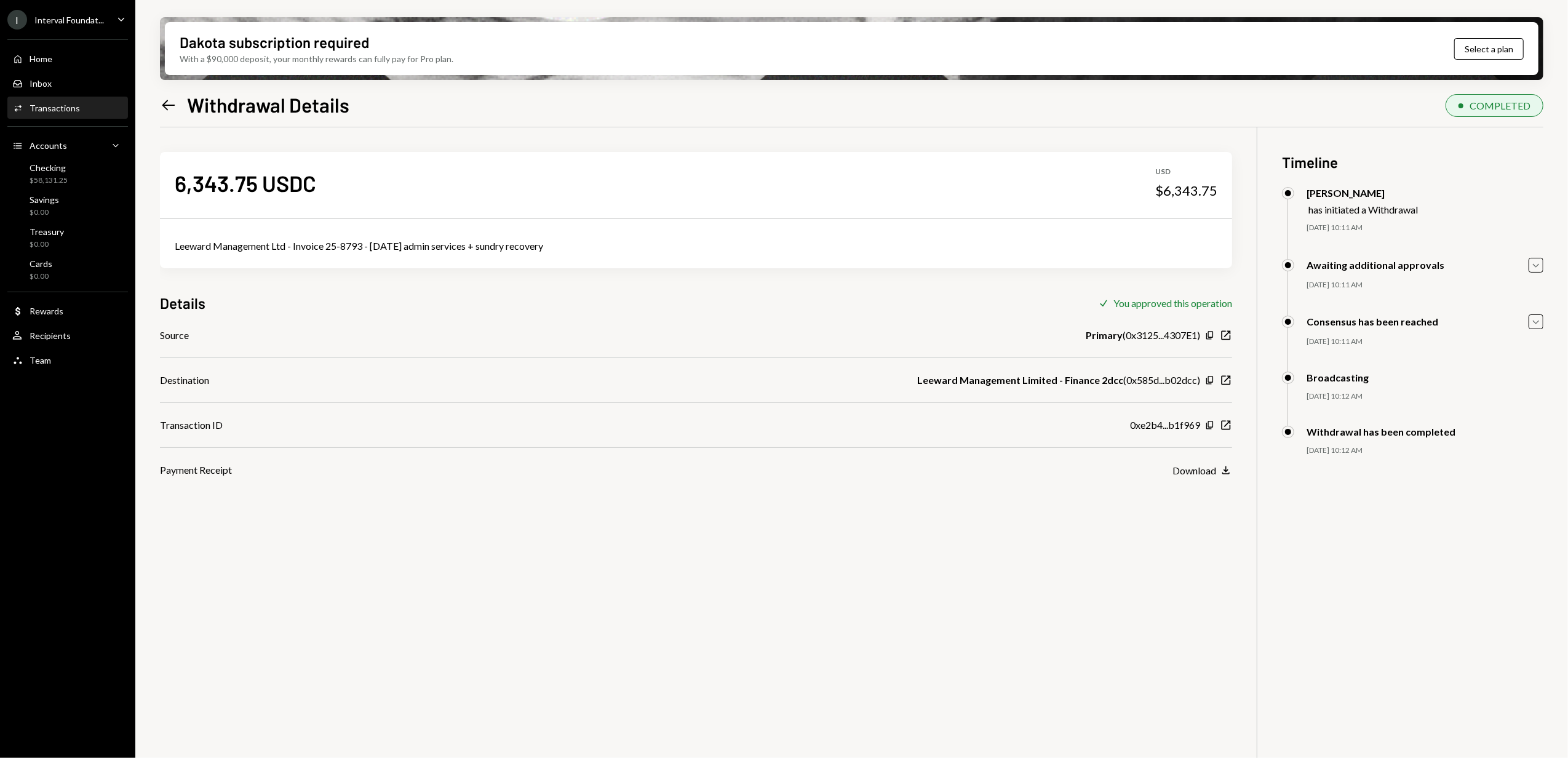
click at [79, 21] on div "Interval Foundat..." at bounding box center [68, 20] width 69 height 11
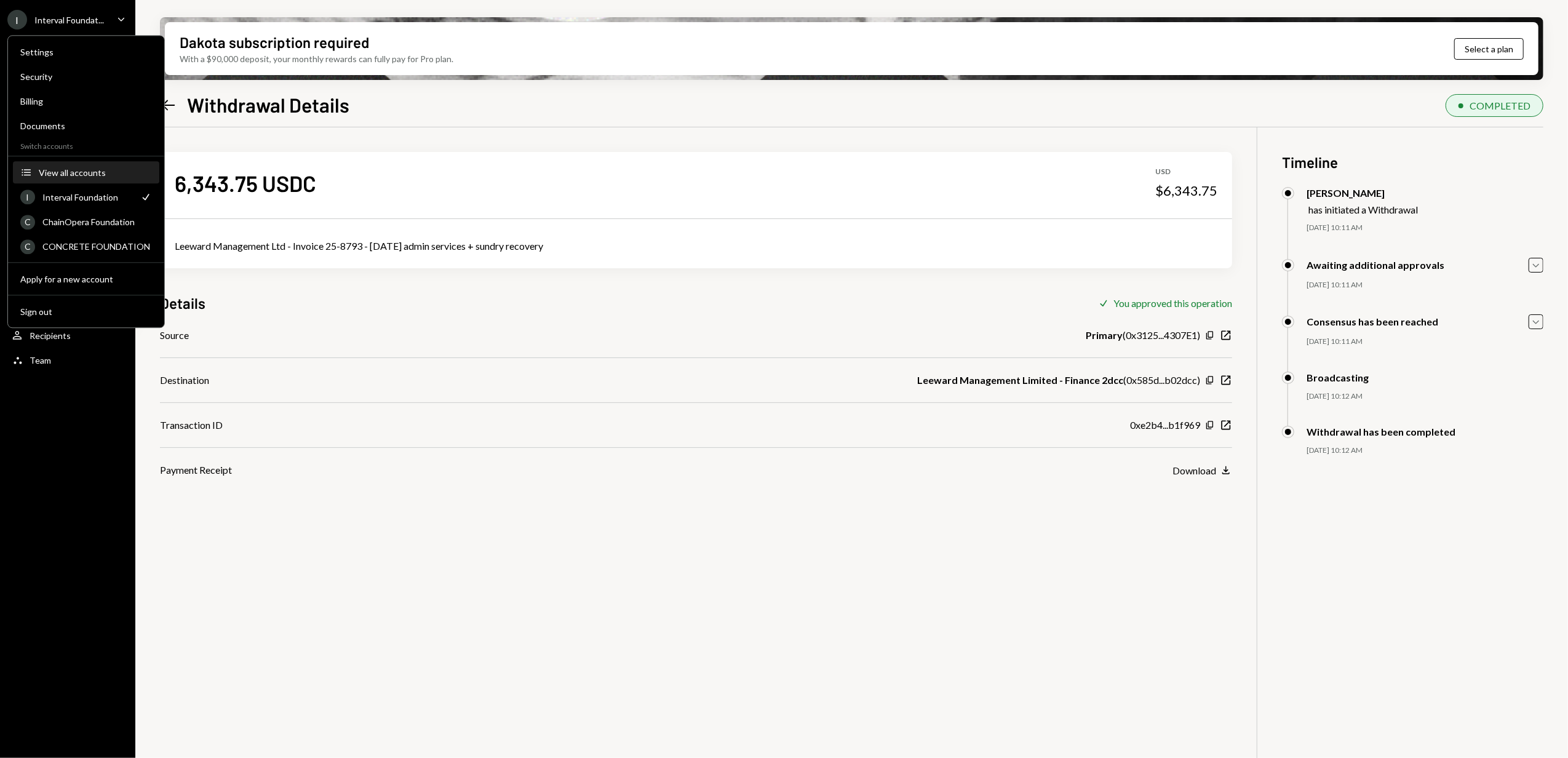
click at [71, 168] on div "View all accounts" at bounding box center [95, 173] width 113 height 11
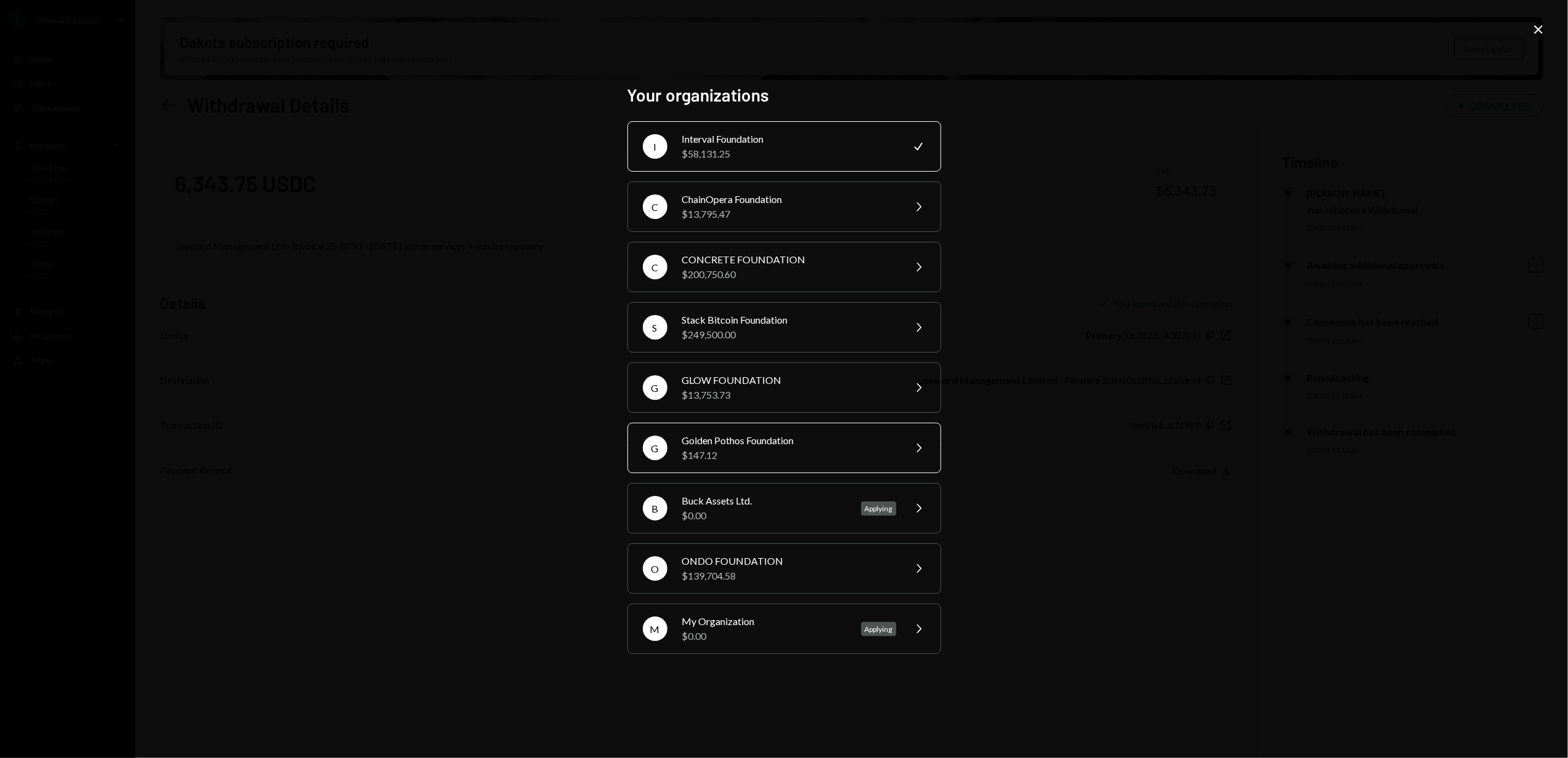
click at [741, 449] on div "$147.12" at bounding box center [789, 455] width 214 height 15
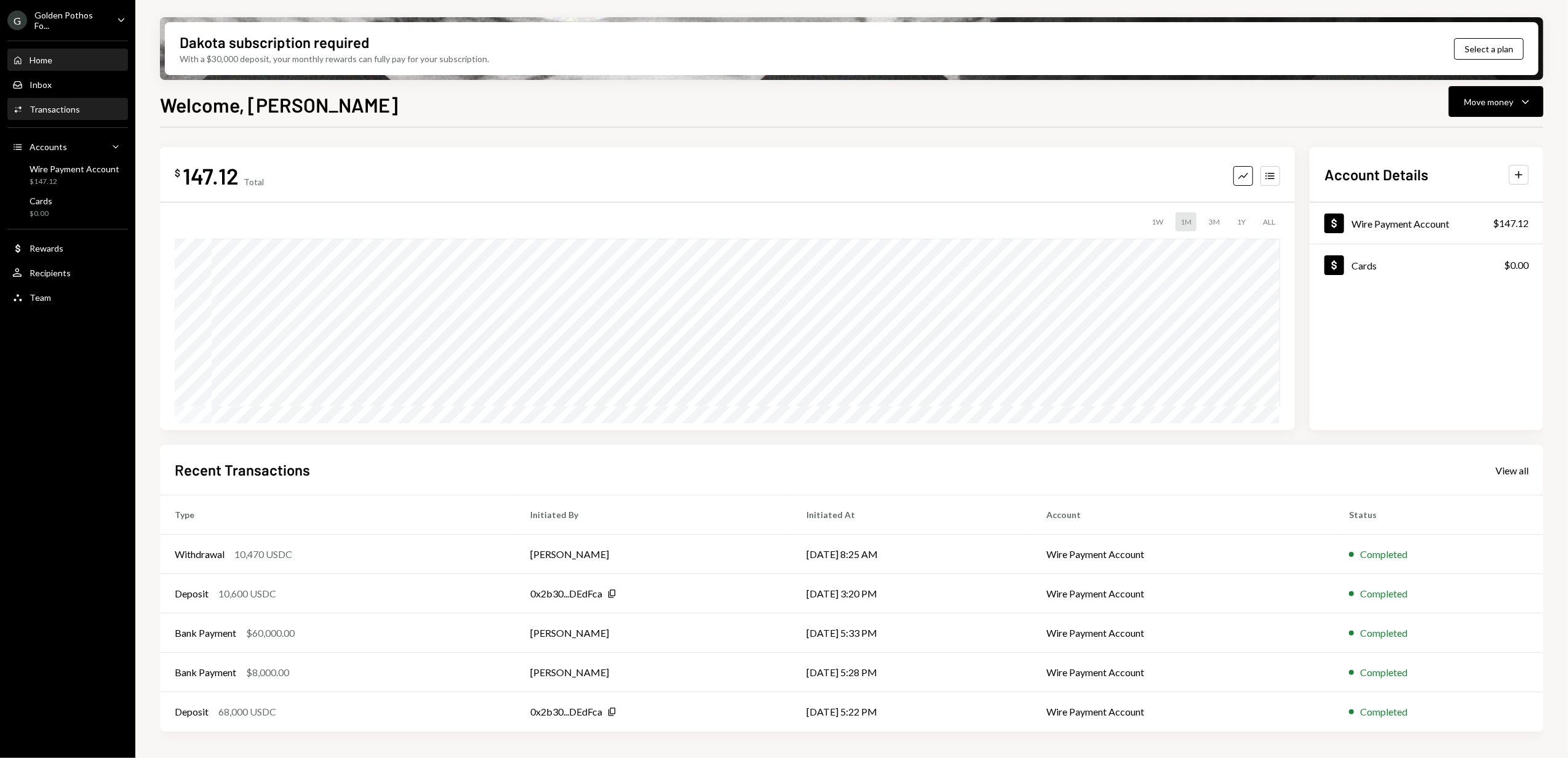
click at [79, 104] on div "Activities Transactions" at bounding box center [67, 110] width 110 height 11
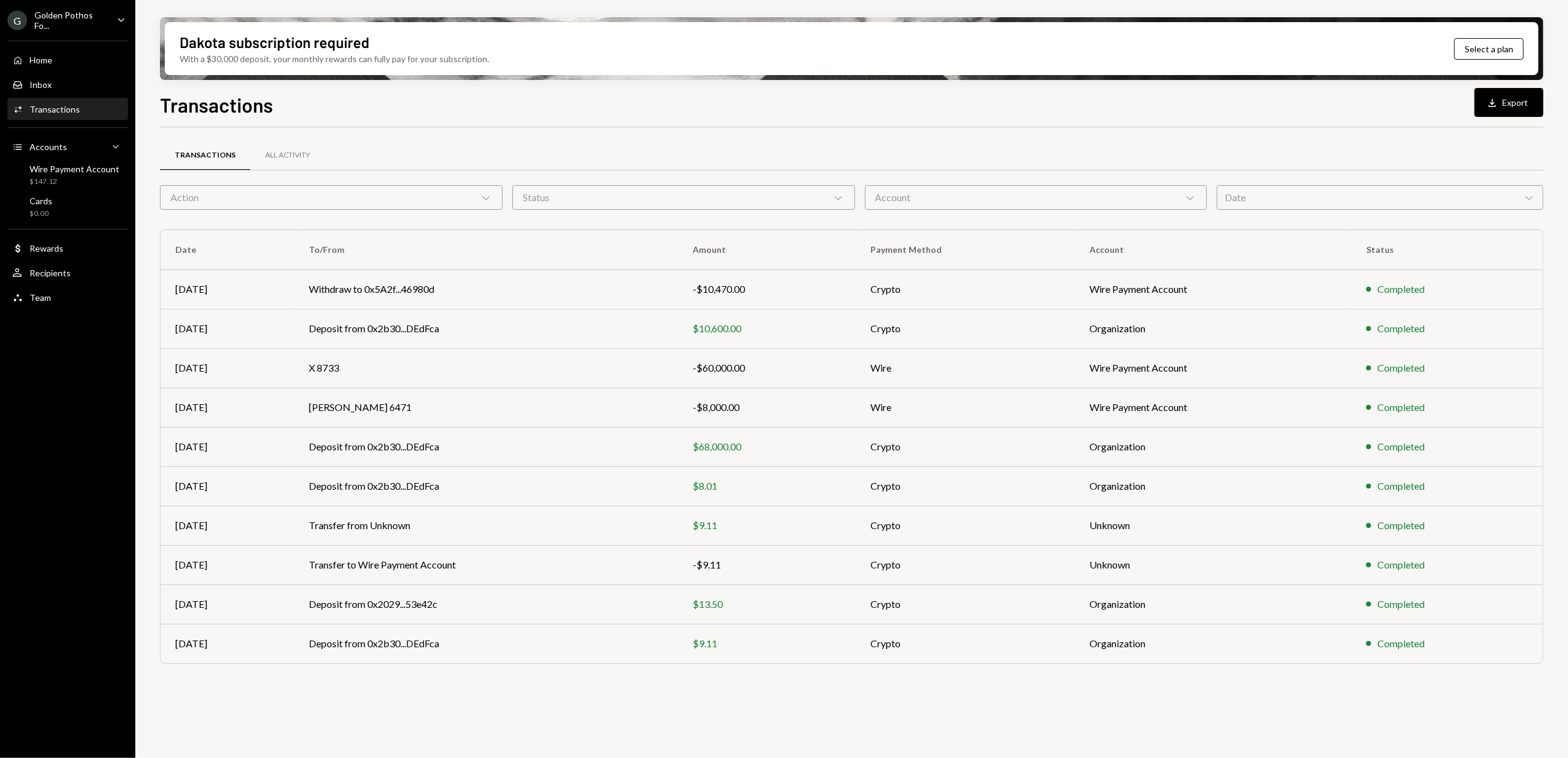
click at [54, 15] on div "Golden Pothos Fo..." at bounding box center [70, 20] width 73 height 21
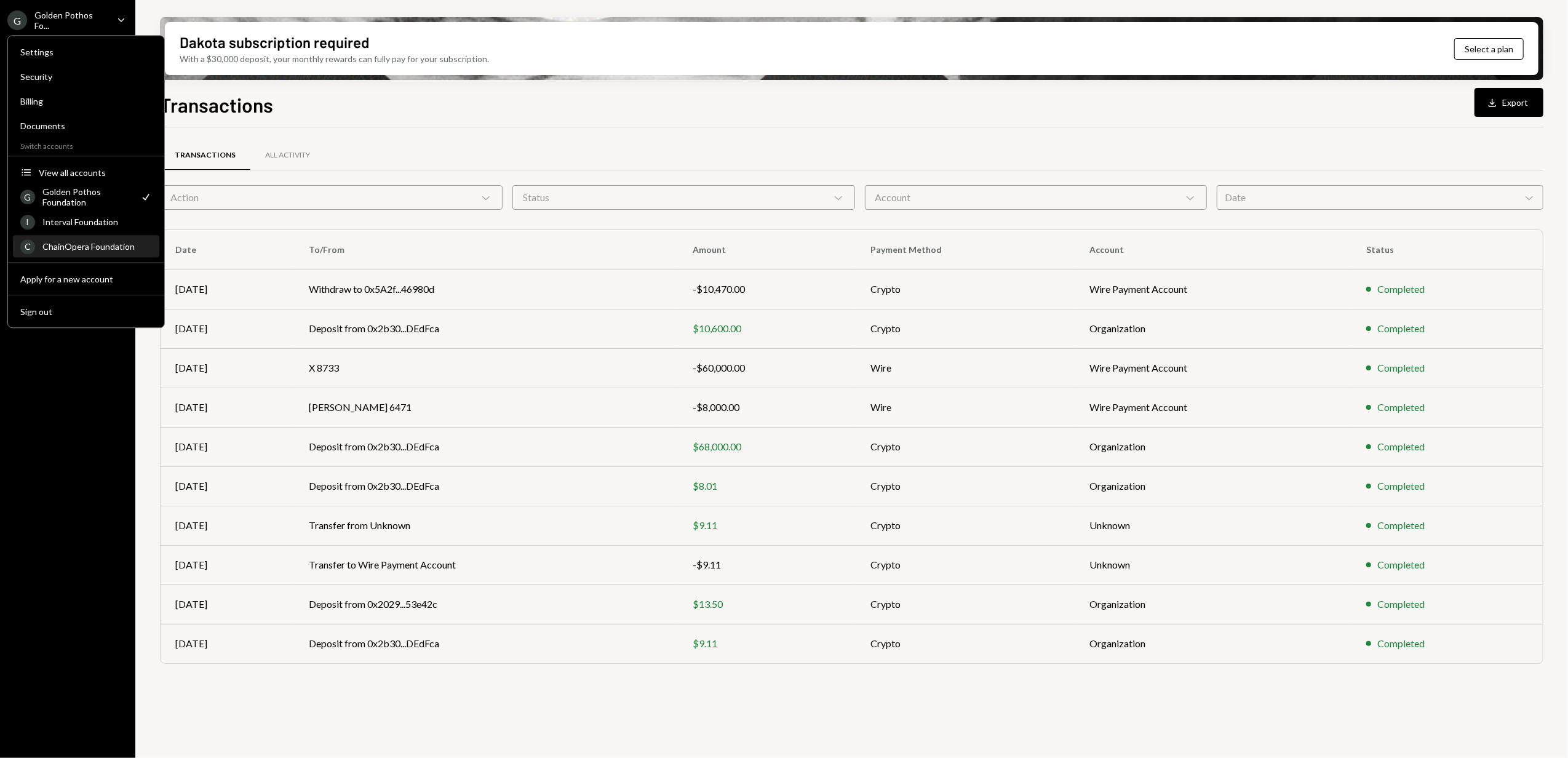
click at [82, 247] on div "ChainOpera Foundation" at bounding box center [96, 246] width 110 height 11
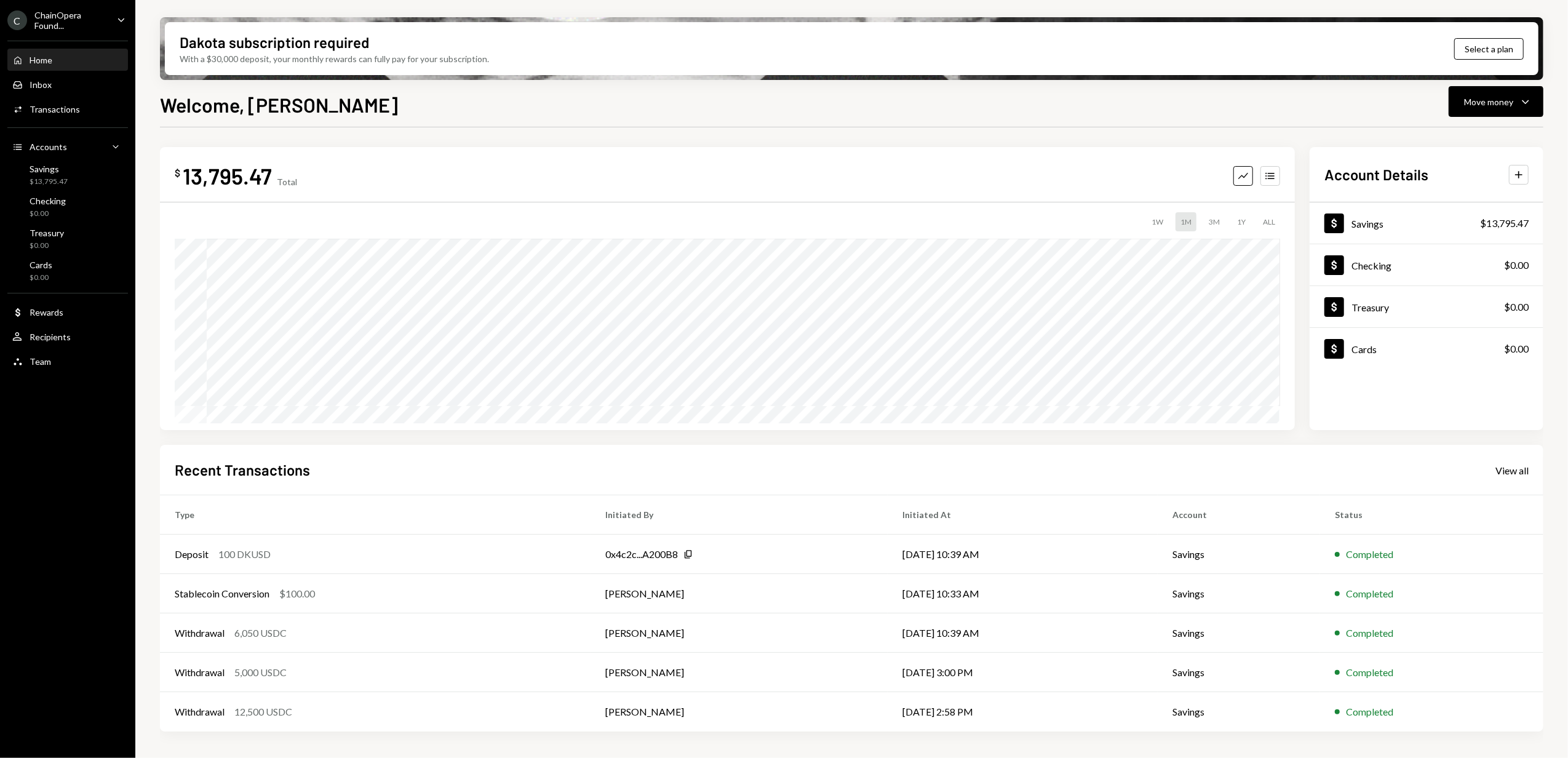
click at [60, 22] on div "ChainOpera Found..." at bounding box center [70, 20] width 73 height 21
click at [156, 11] on div "Dakota subscription required With a $30,000 deposit, your monthly rewards can f…" at bounding box center [851, 379] width 1433 height 758
click at [51, 19] on div "ChainOpera Found..." at bounding box center [70, 20] width 73 height 21
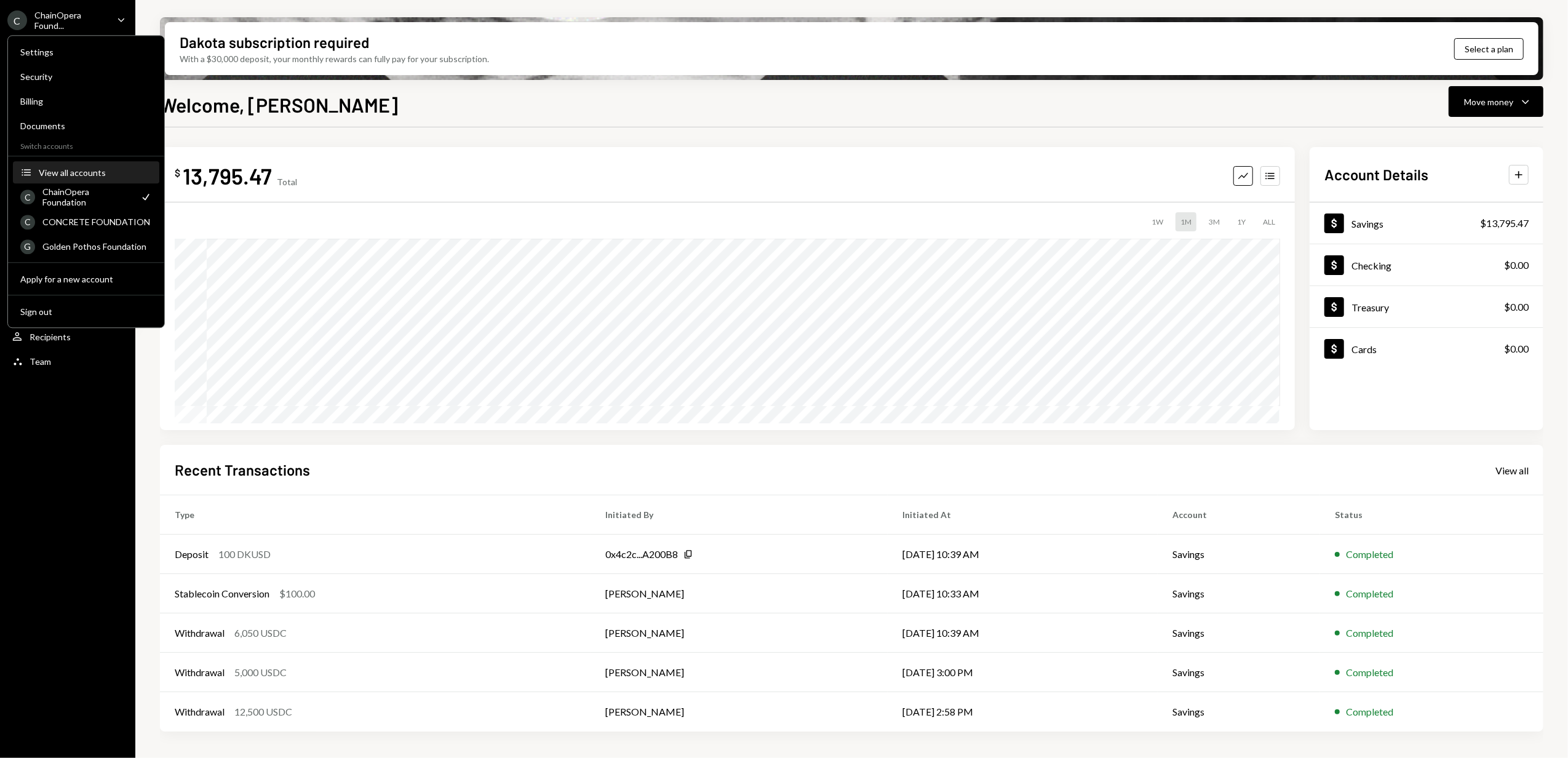
click at [67, 170] on div "View all accounts" at bounding box center [95, 173] width 113 height 11
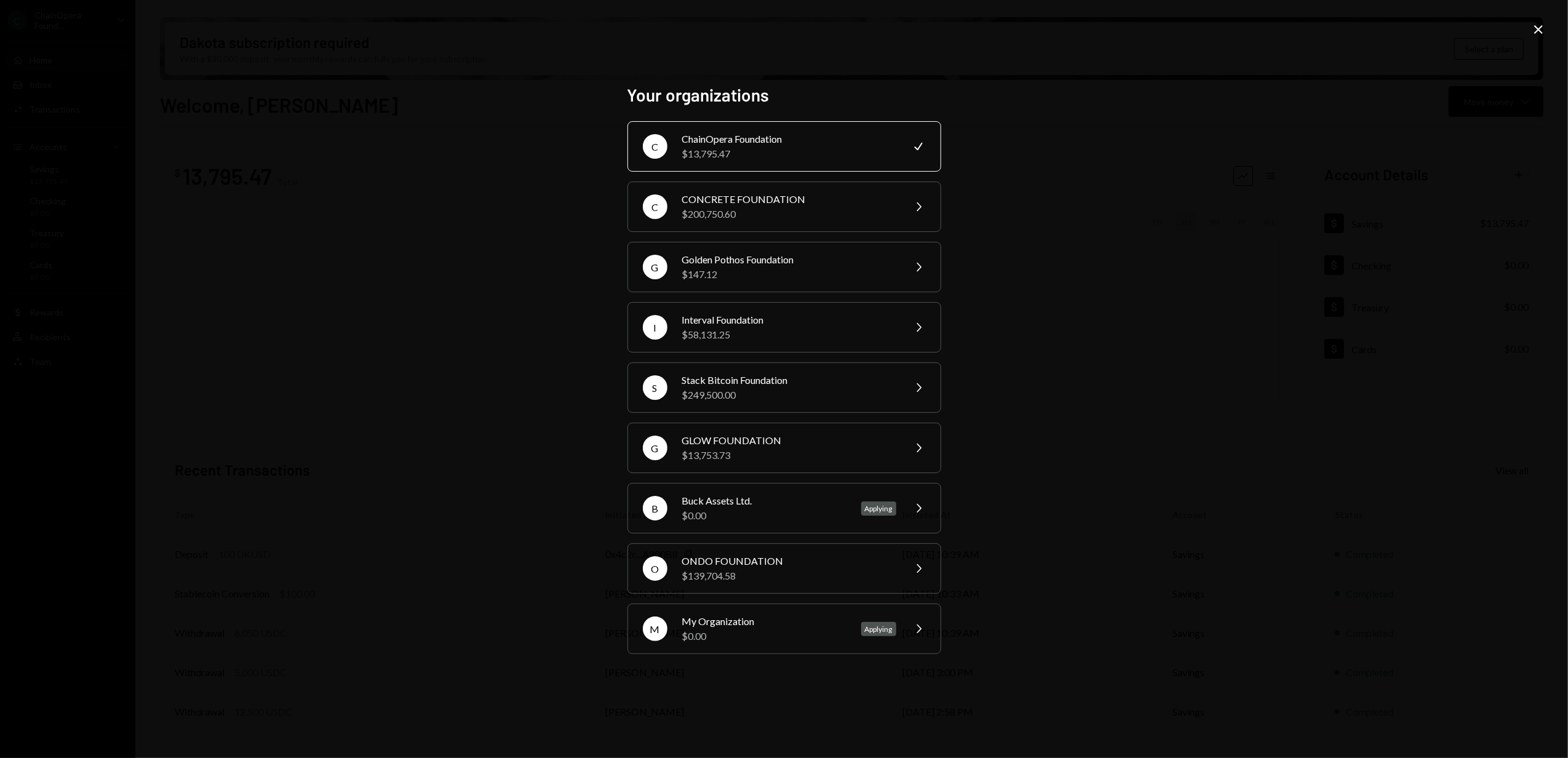
click at [1350, 13] on div "Your organizations C ChainOpera Foundation $13,795.47 Check C CONCRETE FOUNDATI…" at bounding box center [784, 379] width 1568 height 758
click at [535, 409] on div "Your organizations C ChainOpera Foundation $13,795.47 Check C CONCRETE FOUNDATI…" at bounding box center [784, 379] width 1568 height 758
click at [1540, 30] on icon "Close" at bounding box center [1538, 29] width 15 height 15
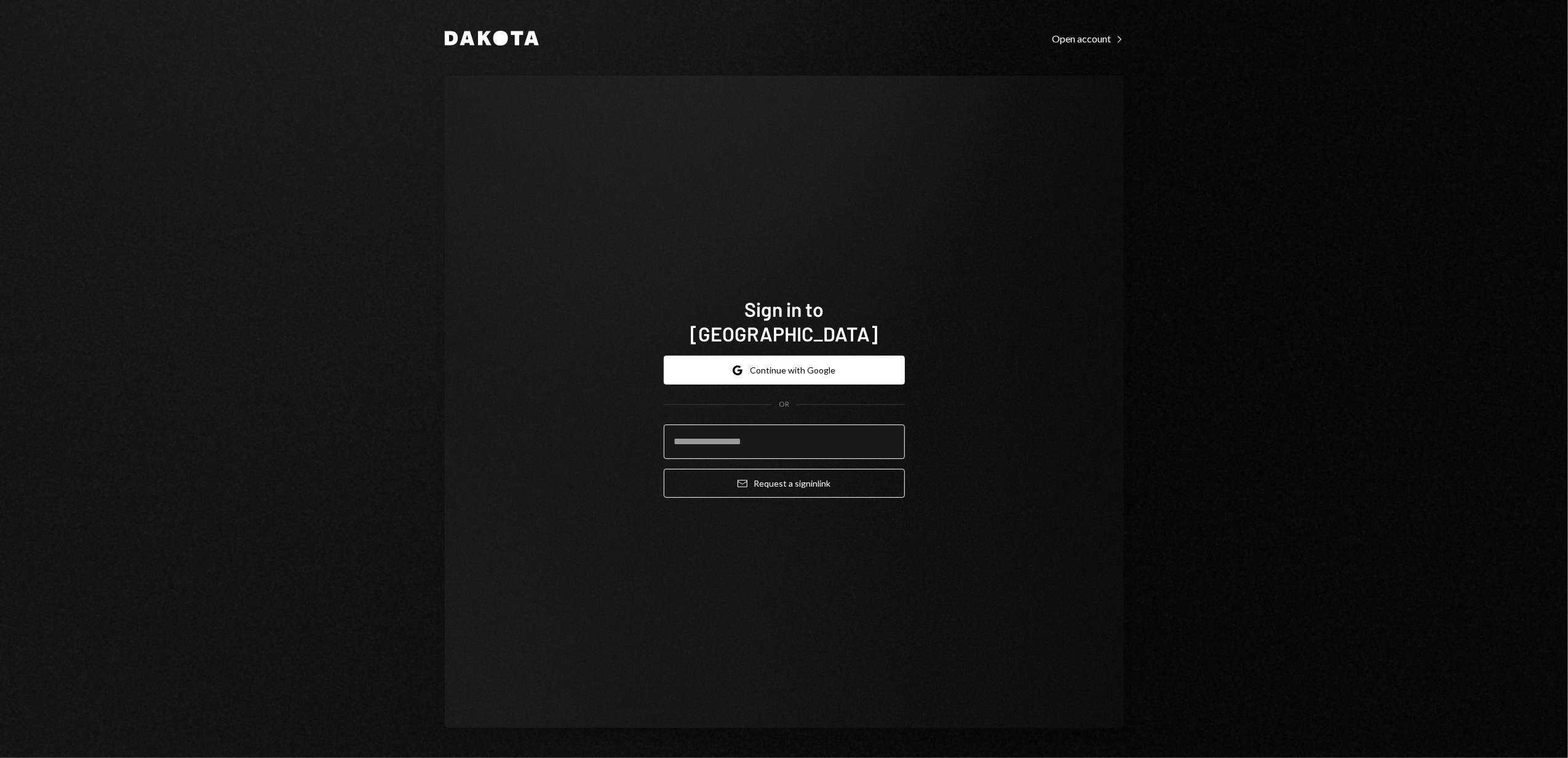
click at [749, 431] on input "email" at bounding box center [784, 441] width 241 height 34
click at [598, 417] on div "Sign in to [GEOGRAPHIC_DATA] Google Continue with Google OR Email Request a sig…" at bounding box center [784, 401] width 679 height 653
